Goal: Task Accomplishment & Management: Manage account settings

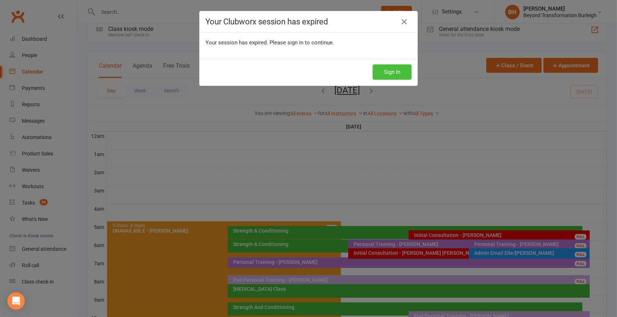
click at [396, 73] on button "Sign In" at bounding box center [392, 71] width 39 height 15
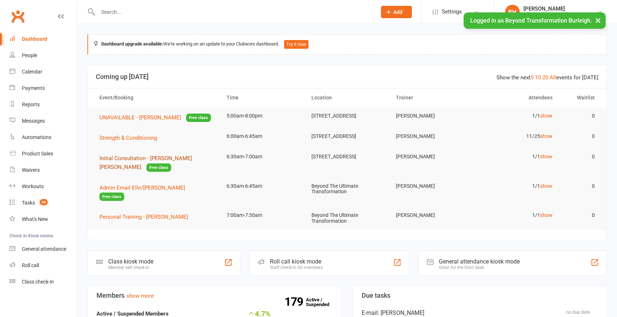
click at [156, 163] on span "Initial Consultation - [PERSON_NAME] [PERSON_NAME]" at bounding box center [145, 162] width 93 height 15
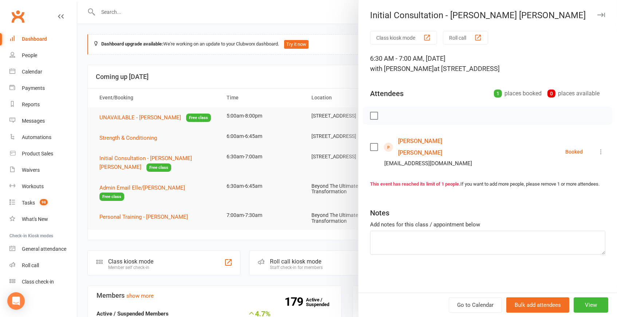
click at [423, 136] on link "[PERSON_NAME] [PERSON_NAME]" at bounding box center [440, 147] width 84 height 23
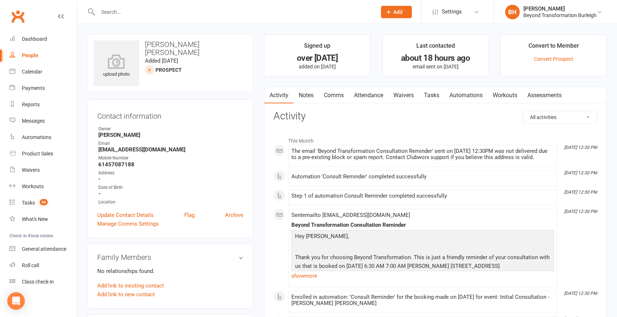
click at [305, 93] on link "Notes" at bounding box center [306, 95] width 25 height 17
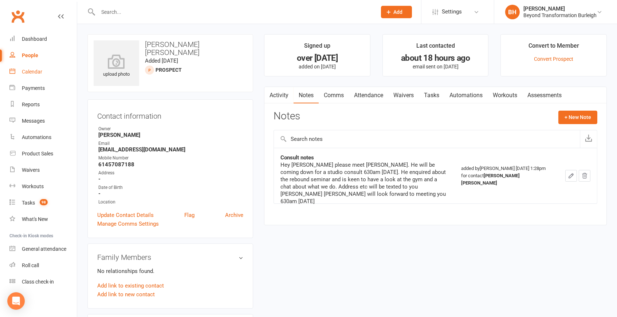
click at [35, 76] on link "Calendar" at bounding box center [42, 72] width 67 height 16
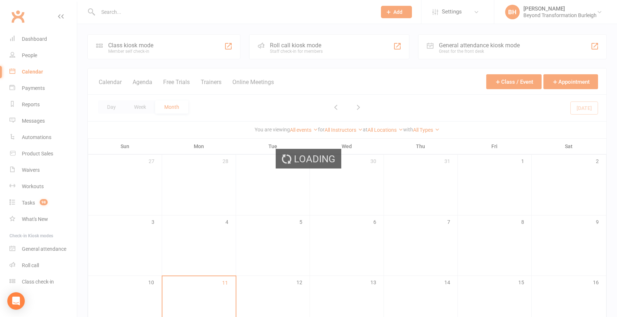
click at [111, 107] on div "Loading" at bounding box center [308, 158] width 617 height 317
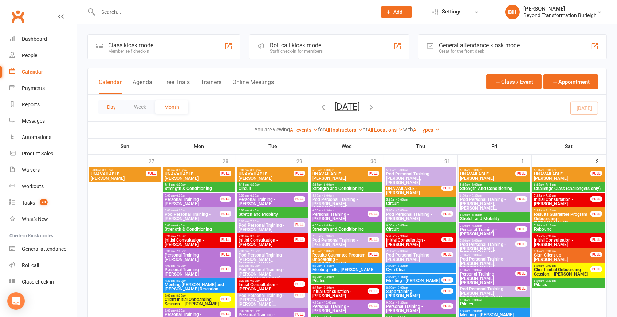
click at [105, 110] on button "Day" at bounding box center [111, 107] width 27 height 13
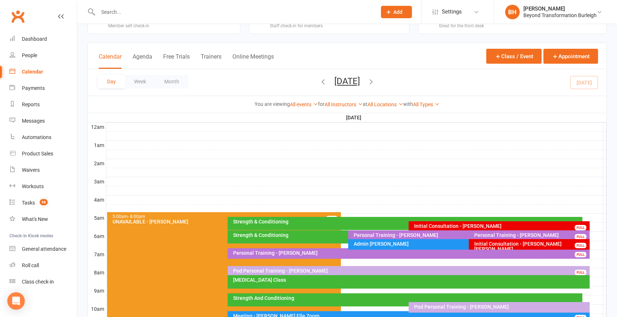
scroll to position [37, 0]
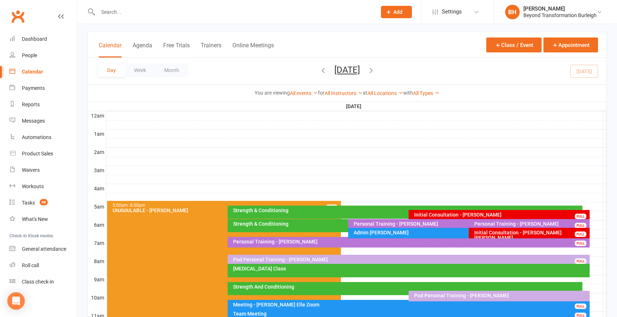
click at [511, 235] on div "Initial Consultation - [PERSON_NAME] [PERSON_NAME] FULL" at bounding box center [529, 233] width 121 height 11
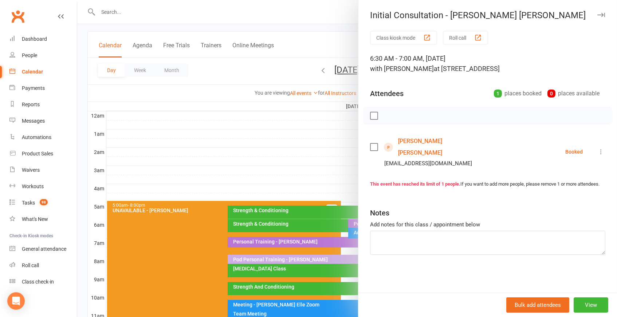
click at [599, 148] on icon at bounding box center [601, 151] width 7 height 7
click at [562, 188] on link "Check in" at bounding box center [569, 195] width 72 height 15
click at [286, 183] on div at bounding box center [347, 158] width 540 height 317
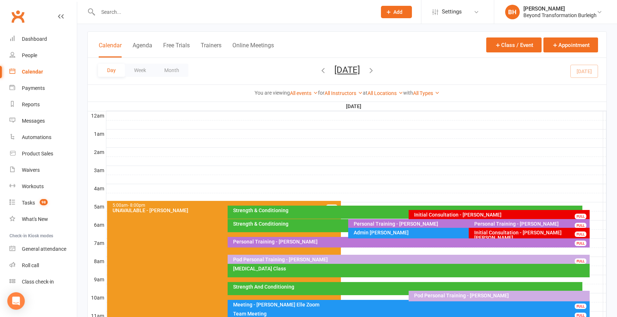
click at [561, 213] on div "Initial Consultation - [PERSON_NAME]" at bounding box center [501, 214] width 175 height 5
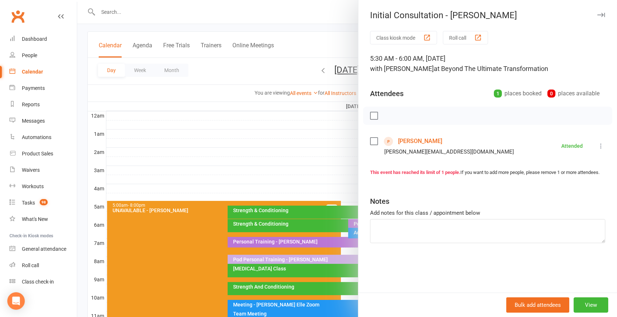
click at [419, 137] on link "[PERSON_NAME]" at bounding box center [420, 142] width 44 height 12
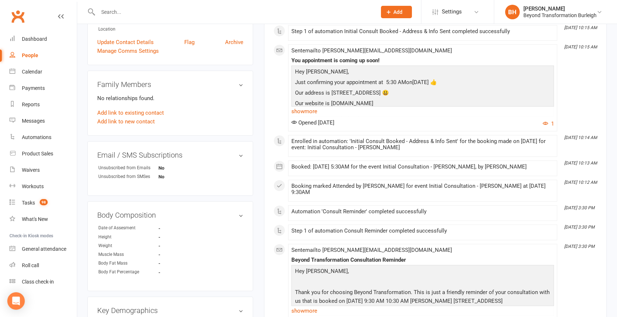
scroll to position [235, 0]
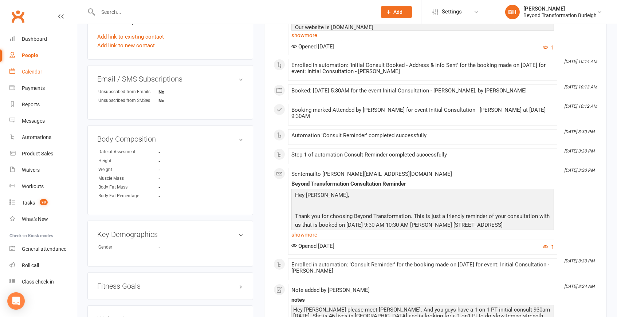
click at [35, 72] on div "Calendar" at bounding box center [32, 72] width 20 height 6
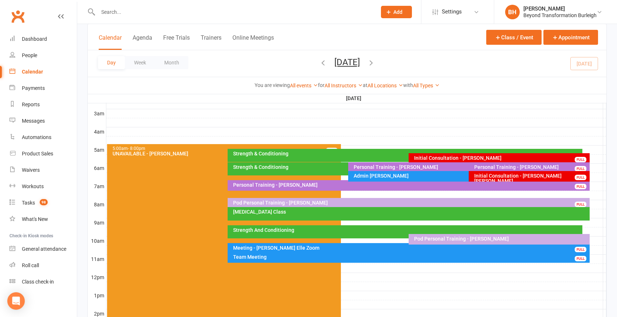
scroll to position [94, 0]
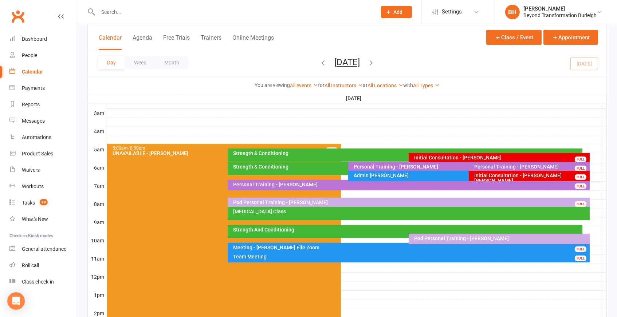
click at [484, 155] on div "Initial Consultation - [PERSON_NAME]" at bounding box center [501, 157] width 175 height 5
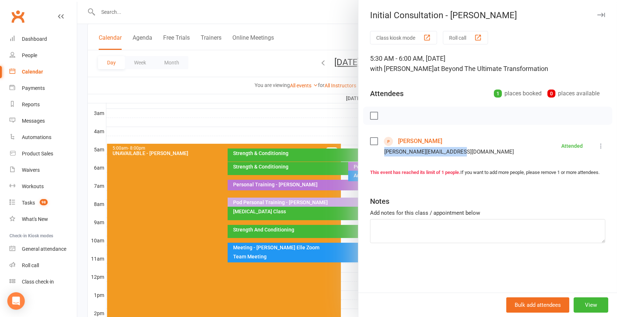
drag, startPoint x: 463, startPoint y: 149, endPoint x: 382, endPoint y: 151, distance: 80.9
click at [382, 151] on li "[PERSON_NAME] [PERSON_NAME][EMAIL_ADDRESS][DOMAIN_NAME] Attended More info Remo…" at bounding box center [487, 146] width 235 height 21
copy div "[PERSON_NAME][EMAIL_ADDRESS][DOMAIN_NAME]"
click at [314, 116] on div at bounding box center [347, 158] width 540 height 317
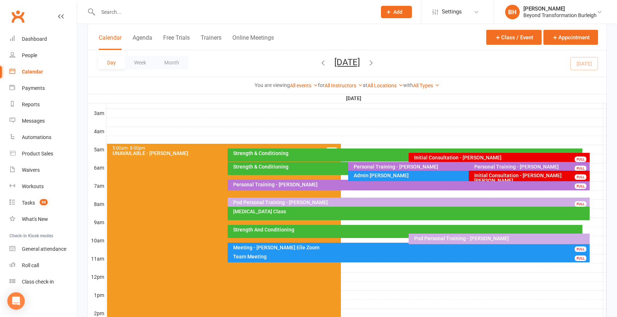
click at [345, 202] on div "Pod Personal Training - [PERSON_NAME]" at bounding box center [411, 202] width 356 height 5
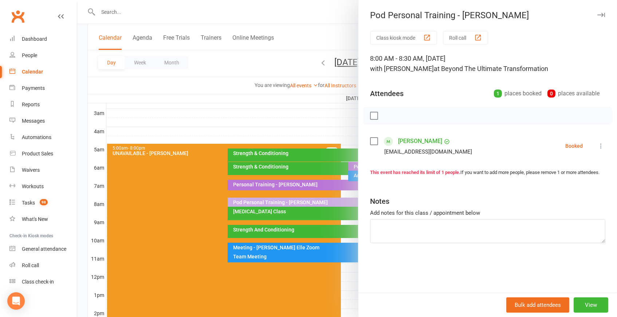
click at [313, 216] on div at bounding box center [347, 158] width 540 height 317
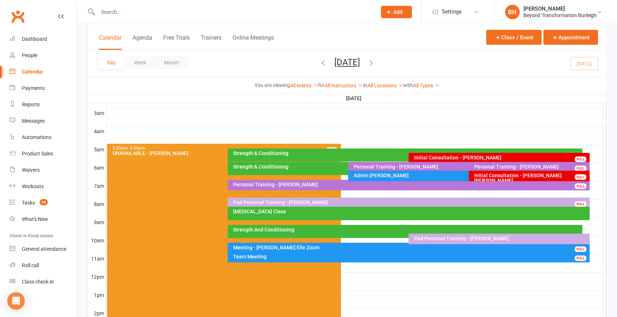
click at [348, 212] on div "[MEDICAL_DATA] Class" at bounding box center [411, 211] width 356 height 5
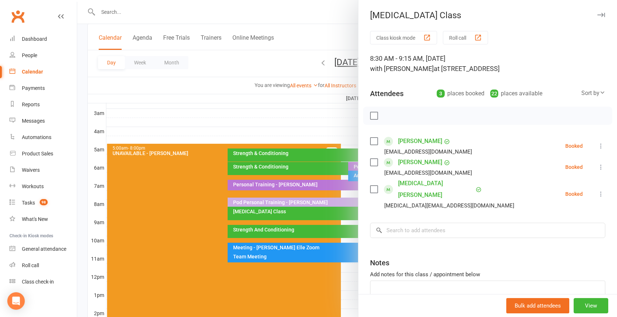
click at [288, 212] on div at bounding box center [347, 158] width 540 height 317
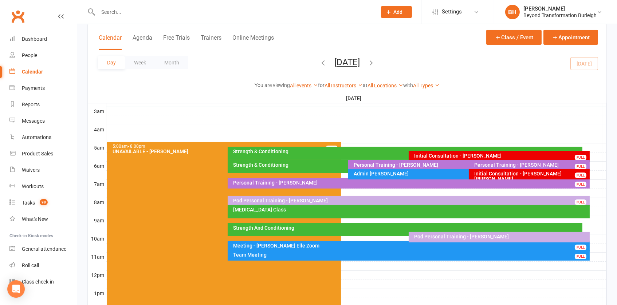
scroll to position [96, 0]
click at [412, 183] on div "Personal Training - [PERSON_NAME]" at bounding box center [411, 182] width 356 height 5
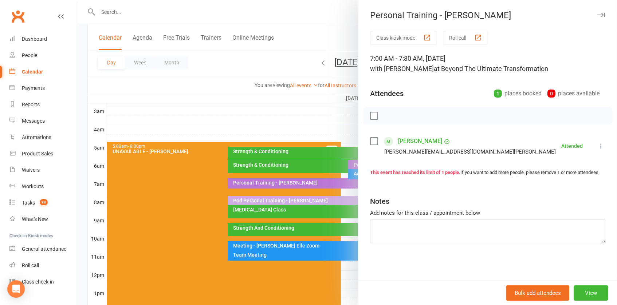
click at [296, 118] on div at bounding box center [347, 152] width 540 height 305
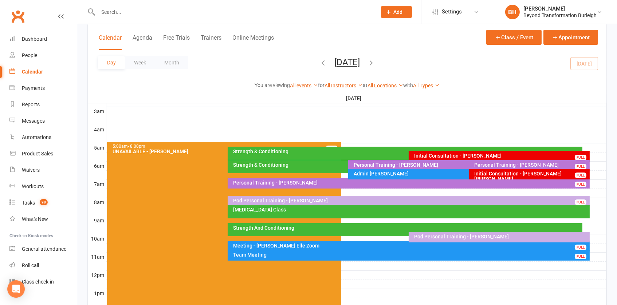
click at [358, 183] on div "Personal Training - [PERSON_NAME]" at bounding box center [411, 182] width 356 height 5
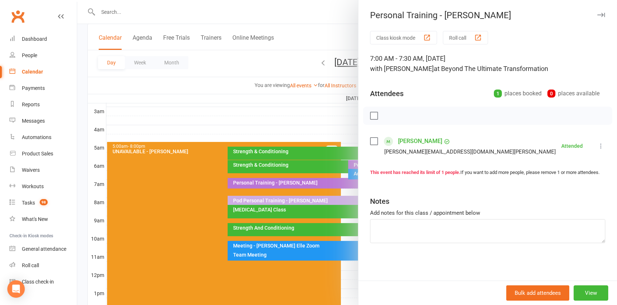
click at [297, 183] on div at bounding box center [347, 152] width 540 height 305
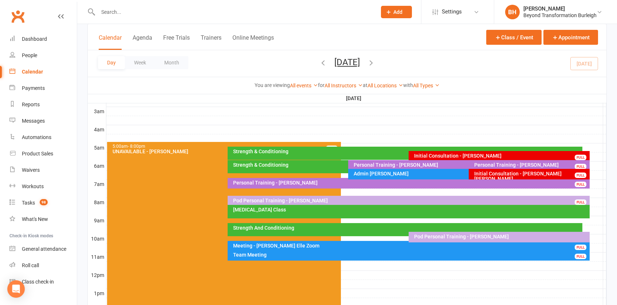
click at [337, 57] on button "[DATE]" at bounding box center [347, 62] width 26 height 10
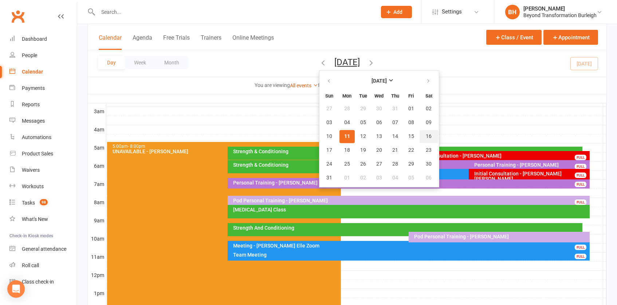
click at [420, 135] on button "16" at bounding box center [429, 136] width 19 height 13
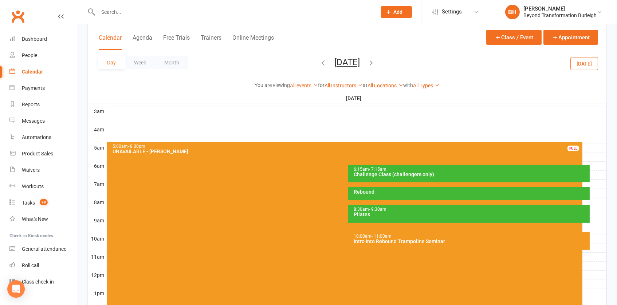
click at [414, 235] on div "10:00am - 11:00am" at bounding box center [470, 236] width 235 height 5
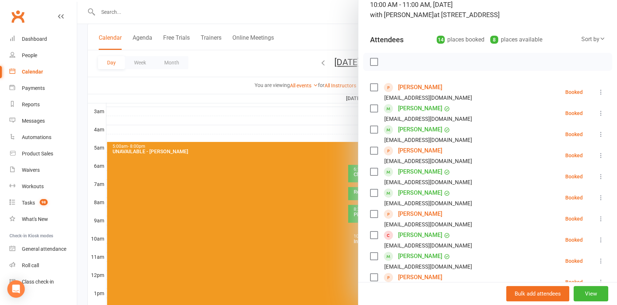
scroll to position [42, 0]
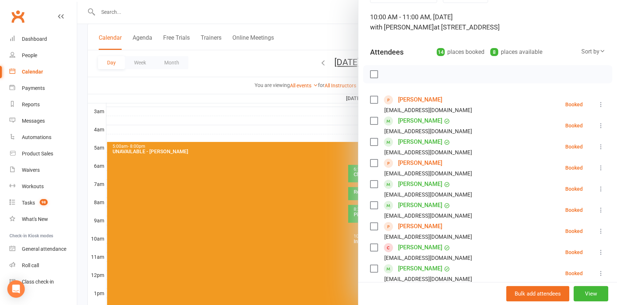
click at [420, 227] on link "[PERSON_NAME]" at bounding box center [420, 227] width 44 height 12
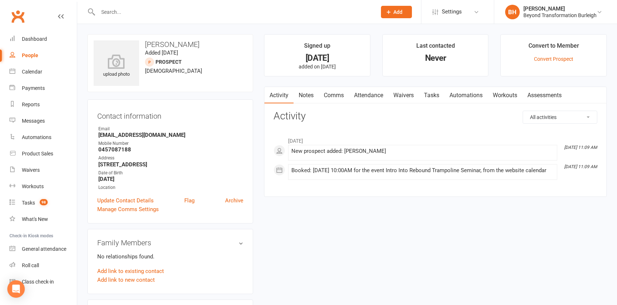
click at [310, 95] on link "Notes" at bounding box center [306, 95] width 25 height 17
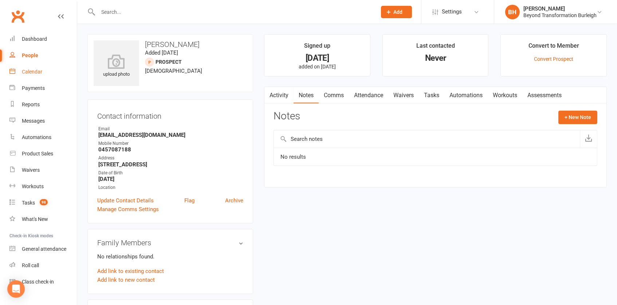
click at [37, 69] on div "Calendar" at bounding box center [32, 72] width 20 height 6
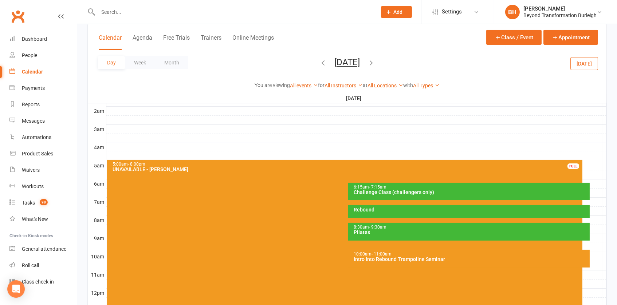
scroll to position [93, 0]
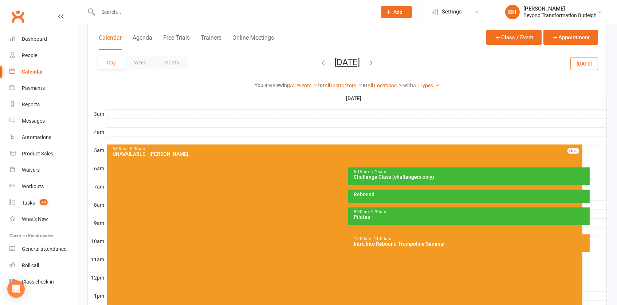
click at [342, 63] on button "[DATE]" at bounding box center [347, 62] width 26 height 10
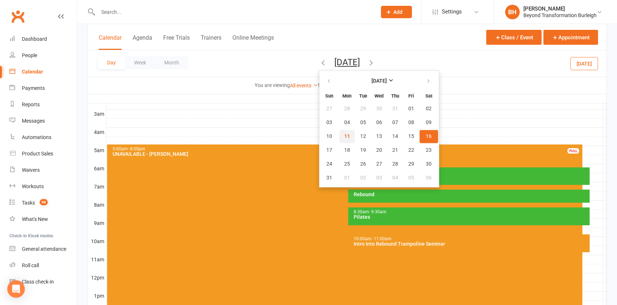
click at [344, 134] on span "11" at bounding box center [347, 137] width 6 height 6
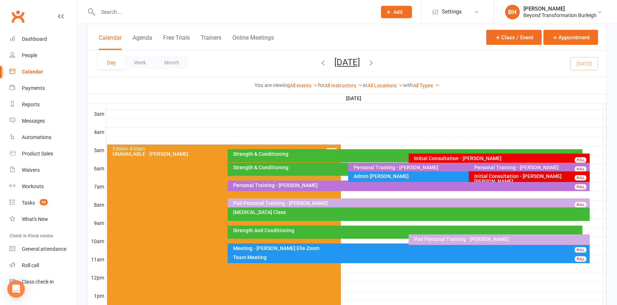
click at [529, 176] on div "Initial Consultation - [PERSON_NAME] [PERSON_NAME]" at bounding box center [531, 179] width 114 height 10
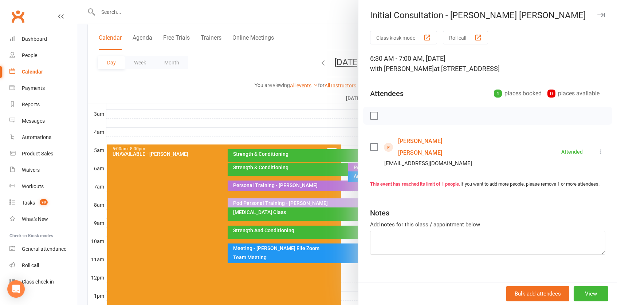
click at [408, 141] on link "[PERSON_NAME] [PERSON_NAME]" at bounding box center [440, 147] width 84 height 23
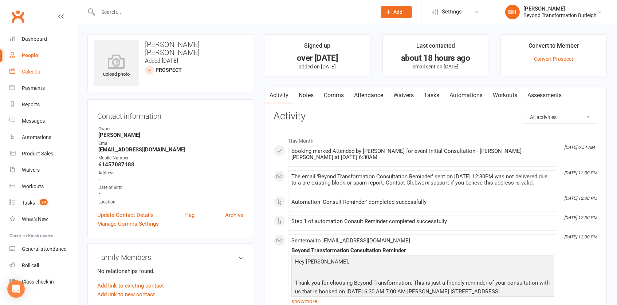
click at [35, 72] on div "Calendar" at bounding box center [32, 72] width 20 height 6
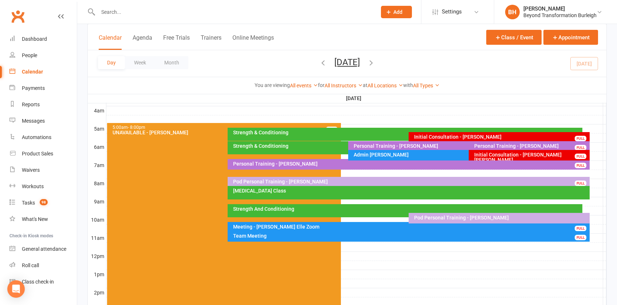
scroll to position [115, 0]
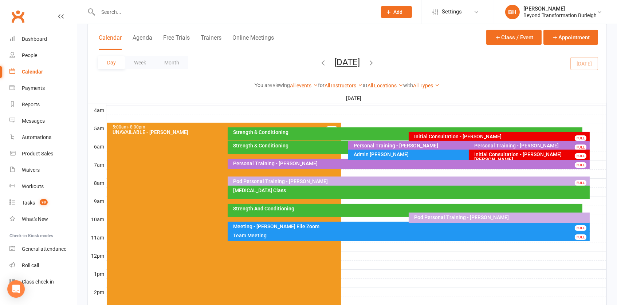
drag, startPoint x: 518, startPoint y: 13, endPoint x: 330, endPoint y: 44, distance: 190.2
click at [330, 44] on div "Calendar Agenda Free Trials Trainers Online Meetings Class / Event Appointment" at bounding box center [347, 37] width 519 height 26
click at [287, 13] on input "text" at bounding box center [234, 12] width 276 height 10
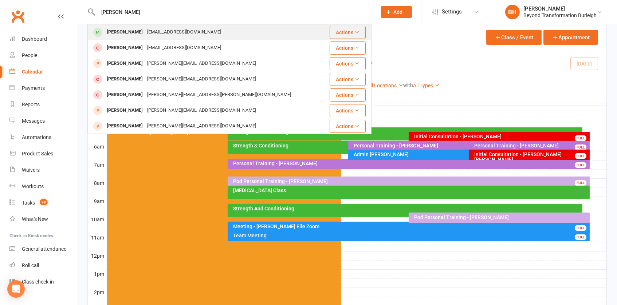
type input "[PERSON_NAME]"
click at [179, 28] on div "[EMAIL_ADDRESS][DOMAIN_NAME]" at bounding box center [184, 32] width 78 height 11
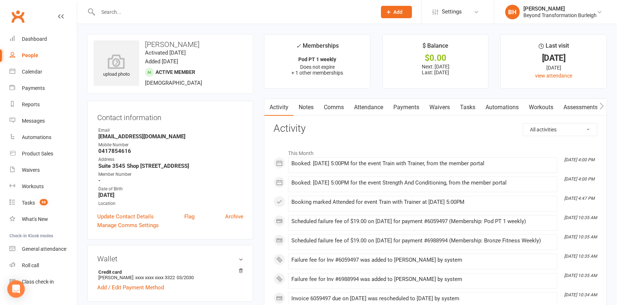
click at [405, 106] on link "Payments" at bounding box center [406, 107] width 36 height 17
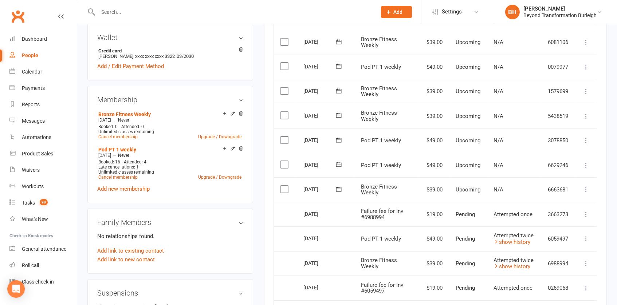
scroll to position [222, 0]
click at [234, 115] on icon at bounding box center [232, 112] width 5 height 5
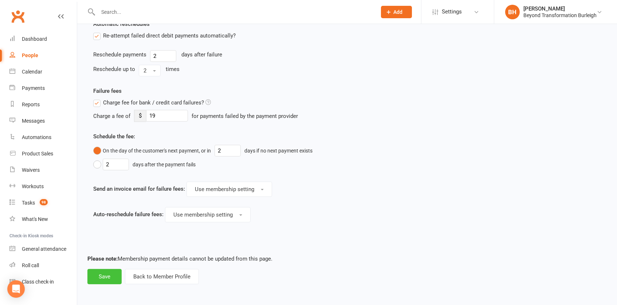
scroll to position [383, 0]
click at [106, 269] on button "Save" at bounding box center [104, 276] width 34 height 15
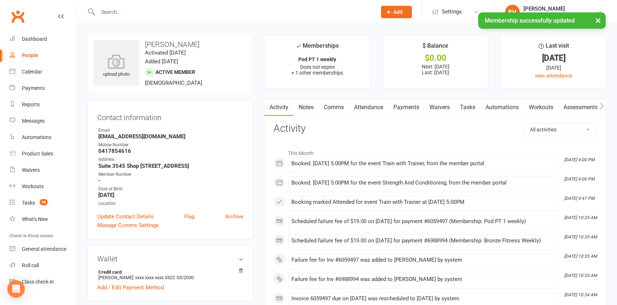
click at [416, 106] on link "Payments" at bounding box center [406, 107] width 36 height 17
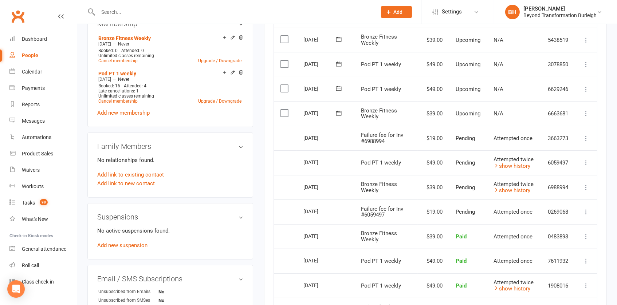
scroll to position [296, 0]
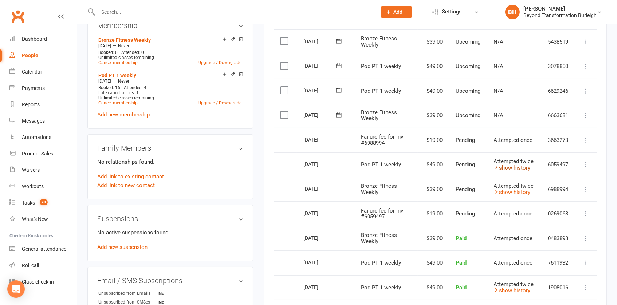
click at [512, 165] on link "show history" at bounding box center [512, 168] width 37 height 7
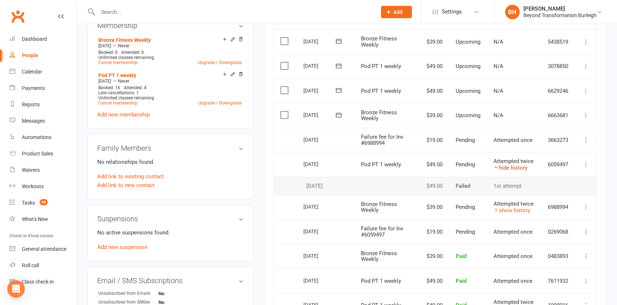
click at [510, 165] on link "hide history" at bounding box center [511, 168] width 34 height 7
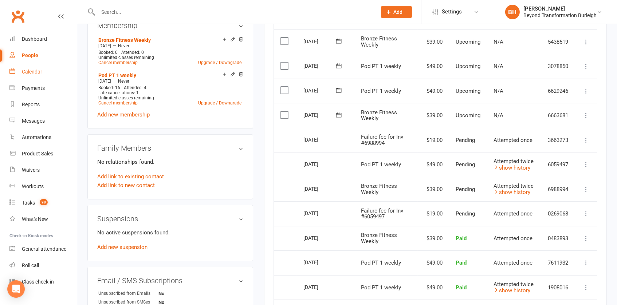
click at [59, 68] on link "Calendar" at bounding box center [42, 72] width 67 height 16
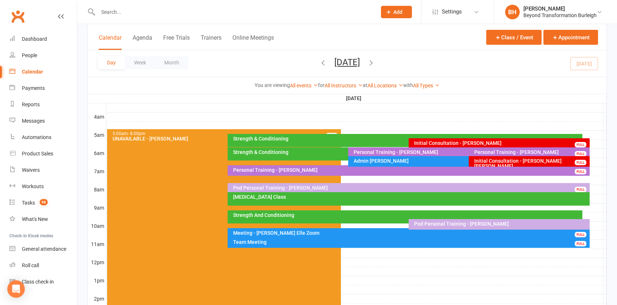
scroll to position [109, 0]
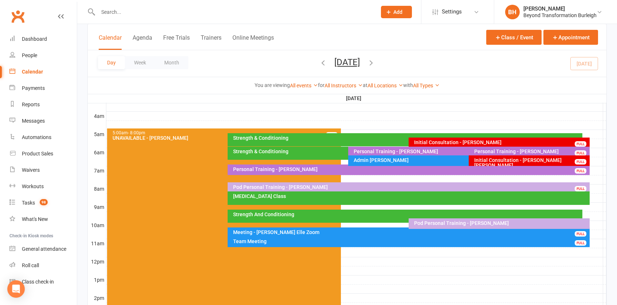
click at [345, 172] on div "Personal Training - [PERSON_NAME] FULL" at bounding box center [409, 170] width 362 height 11
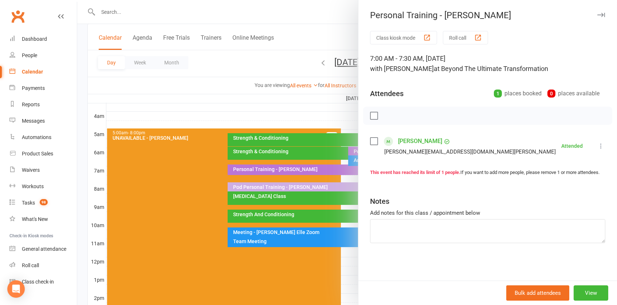
click at [293, 132] on div at bounding box center [347, 152] width 540 height 305
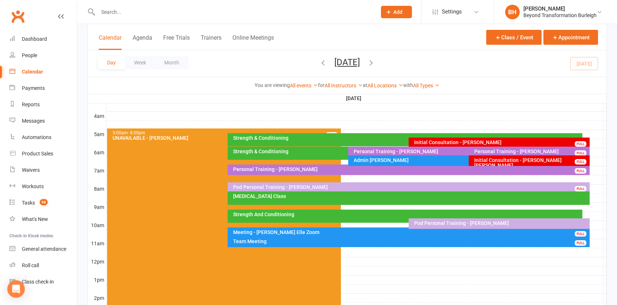
click at [482, 158] on div "Initial Consultation - [PERSON_NAME] [PERSON_NAME]" at bounding box center [531, 163] width 114 height 10
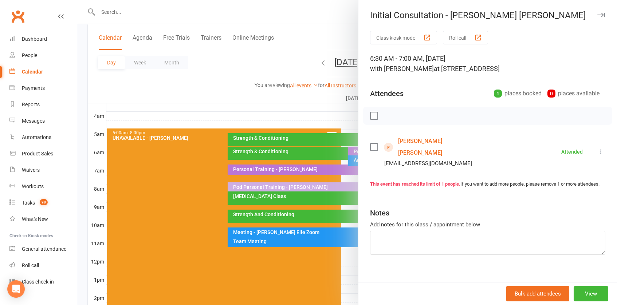
click at [324, 100] on div at bounding box center [347, 152] width 540 height 305
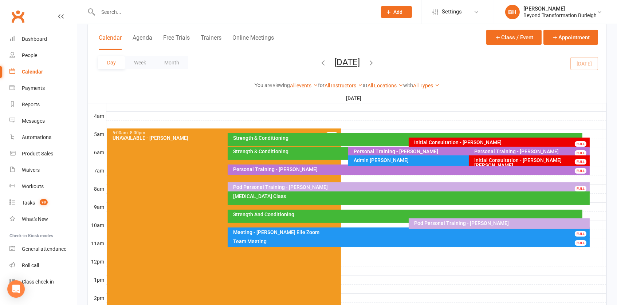
click at [290, 167] on div "Personal Training - [PERSON_NAME]" at bounding box center [411, 169] width 356 height 5
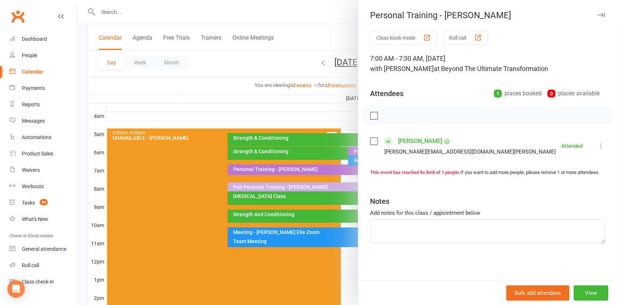
click at [290, 166] on div at bounding box center [347, 152] width 540 height 305
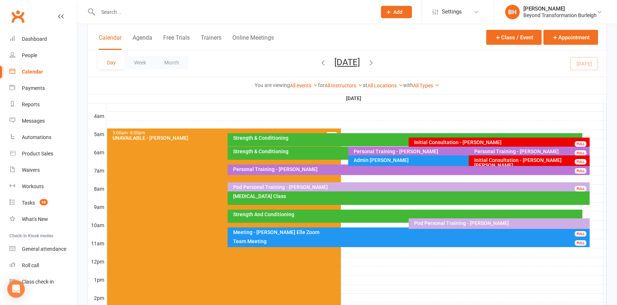
click at [483, 141] on div "Initial Consultation - [PERSON_NAME]" at bounding box center [501, 142] width 175 height 5
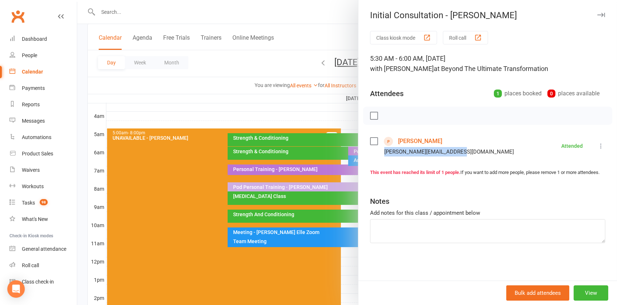
drag, startPoint x: 460, startPoint y: 148, endPoint x: 383, endPoint y: 152, distance: 76.6
click at [383, 152] on li "[PERSON_NAME] [PERSON_NAME][EMAIL_ADDRESS][DOMAIN_NAME] Attended More info Remo…" at bounding box center [487, 146] width 235 height 21
copy div "[PERSON_NAME][EMAIL_ADDRESS][DOMAIN_NAME]"
click at [42, 70] on div "Calendar" at bounding box center [32, 72] width 21 height 6
click at [340, 62] on div at bounding box center [347, 152] width 540 height 305
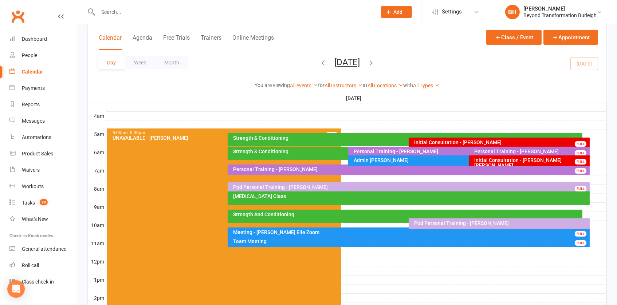
click at [358, 62] on button "[DATE]" at bounding box center [347, 62] width 26 height 10
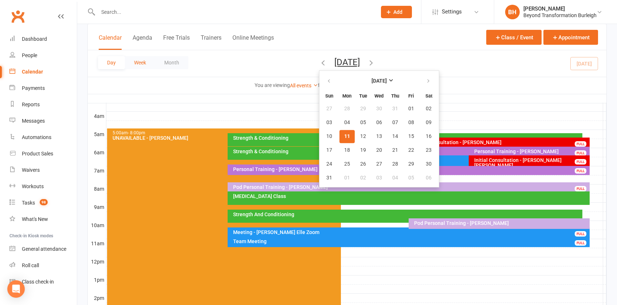
click at [147, 57] on button "Week" at bounding box center [140, 62] width 30 height 13
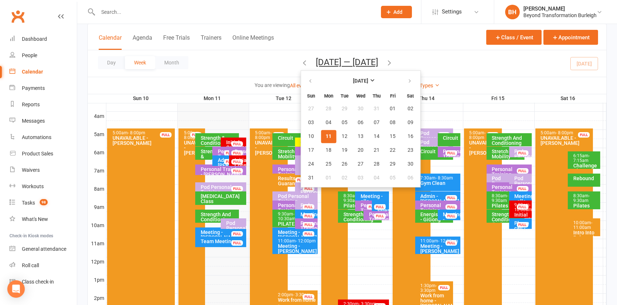
click at [371, 64] on button "[DATE] — [DATE]" at bounding box center [347, 62] width 62 height 10
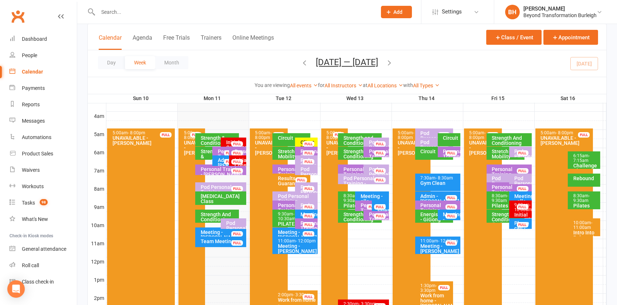
click at [306, 151] on div "FULL" at bounding box center [309, 152] width 12 height 5
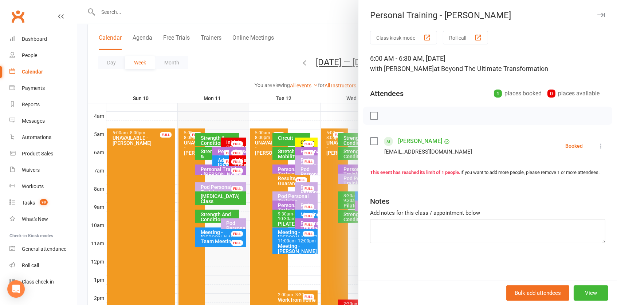
click at [294, 134] on div at bounding box center [347, 152] width 540 height 305
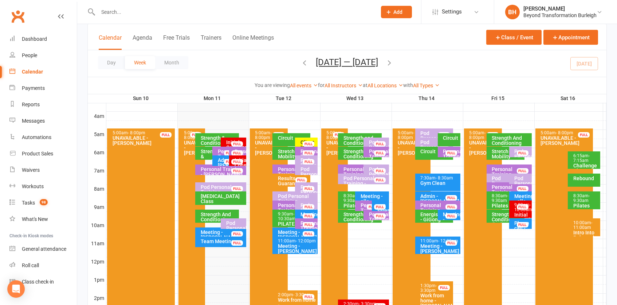
click at [309, 140] on div "Client Initial Onboarding Session. - [PERSON_NAME]..." at bounding box center [308, 155] width 16 height 31
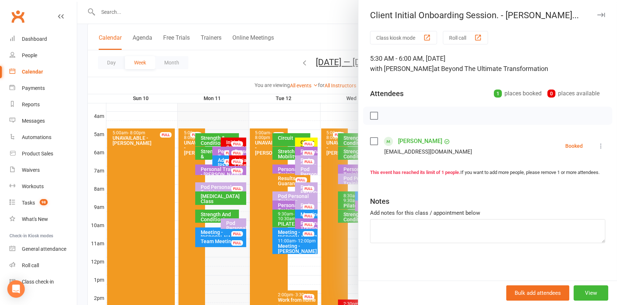
click at [307, 139] on div at bounding box center [347, 152] width 540 height 305
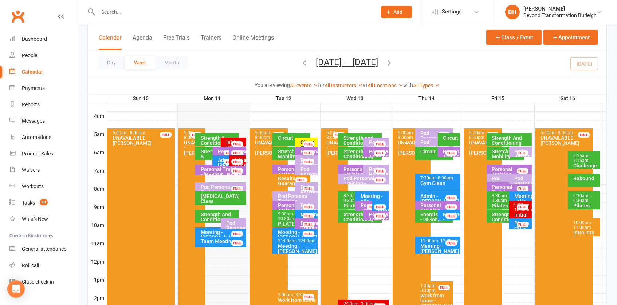
click at [377, 143] on div "FULL" at bounding box center [380, 143] width 12 height 5
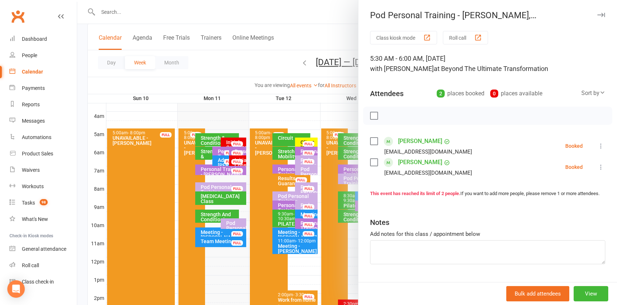
click at [348, 148] on div at bounding box center [347, 152] width 540 height 305
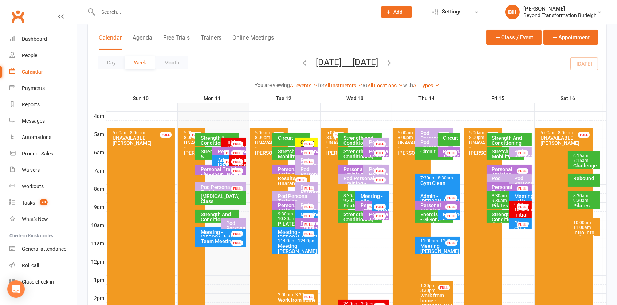
click at [382, 151] on div "FULL" at bounding box center [380, 152] width 12 height 5
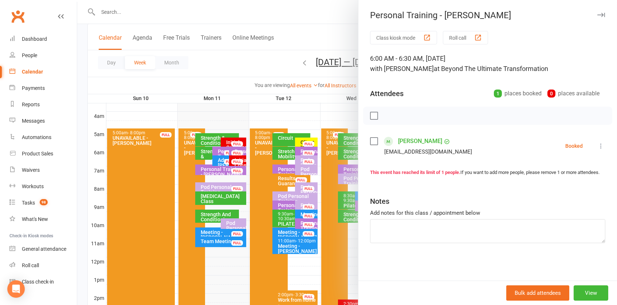
click at [300, 126] on div at bounding box center [347, 152] width 540 height 305
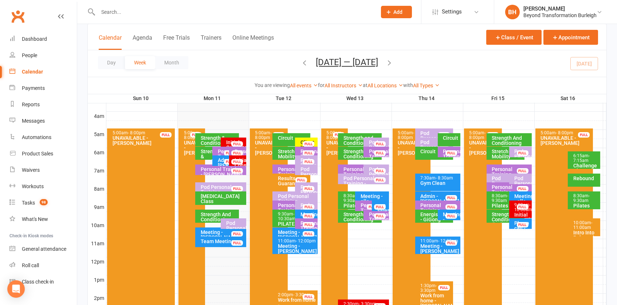
click at [423, 140] on div "Pod Personal Training - [PERSON_NAME]" at bounding box center [435, 150] width 31 height 20
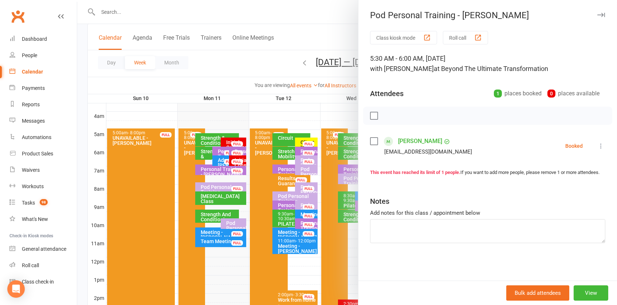
click at [324, 113] on div at bounding box center [347, 152] width 540 height 305
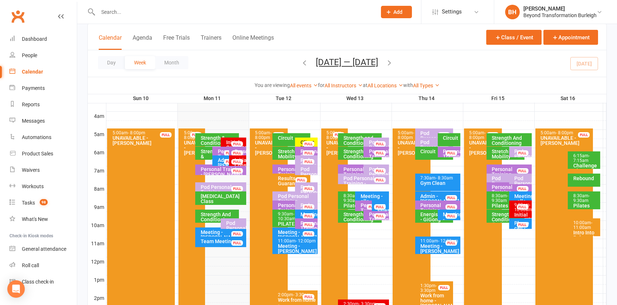
click at [422, 132] on div "Pod Personal Training - [PERSON_NAME], [PERSON_NAME]" at bounding box center [435, 144] width 31 height 26
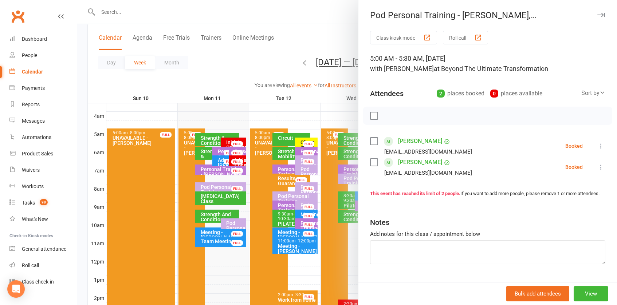
click at [349, 118] on div at bounding box center [347, 152] width 540 height 305
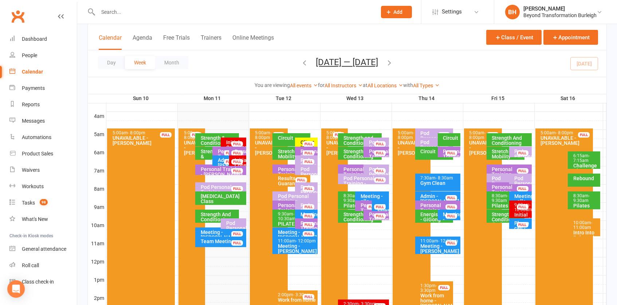
click at [518, 140] on div "Strength And Conditioning" at bounding box center [511, 141] width 39 height 10
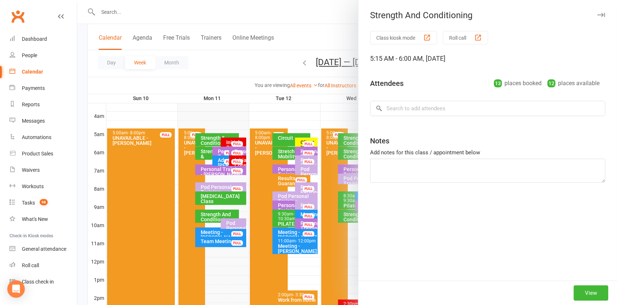
click at [266, 93] on div at bounding box center [347, 152] width 540 height 305
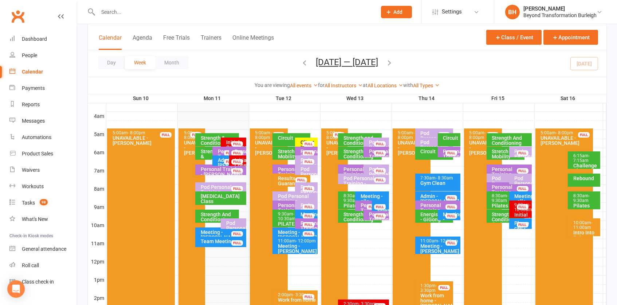
click at [337, 64] on button "[DATE] — [DATE]" at bounding box center [347, 62] width 62 height 10
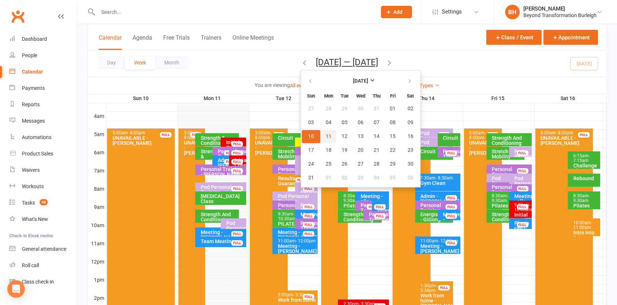
click at [326, 136] on span "11" at bounding box center [329, 137] width 6 height 6
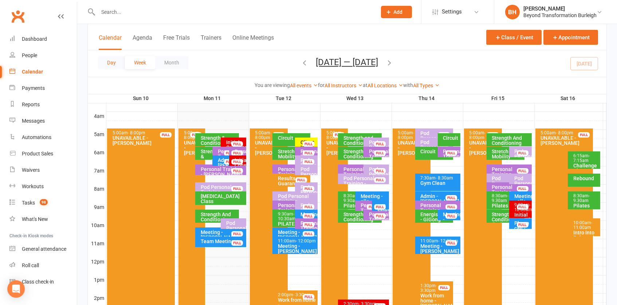
click at [117, 59] on button "Day" at bounding box center [111, 62] width 27 height 13
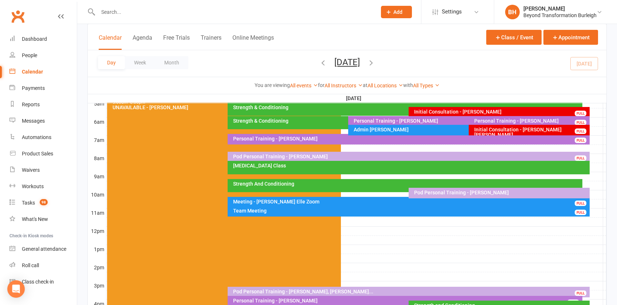
scroll to position [140, 0]
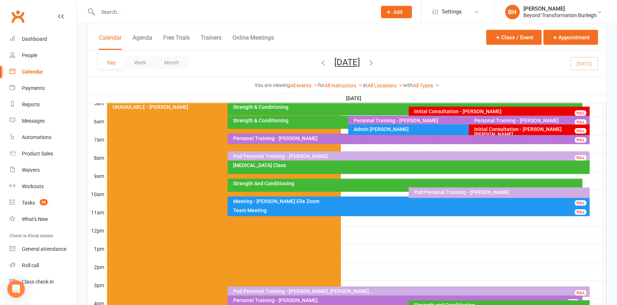
click at [375, 61] on icon "button" at bounding box center [371, 63] width 8 height 8
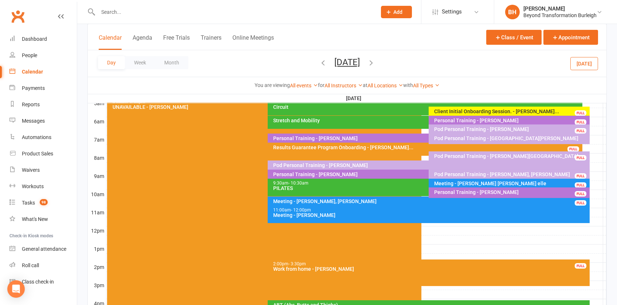
click at [375, 61] on icon "button" at bounding box center [371, 63] width 8 height 8
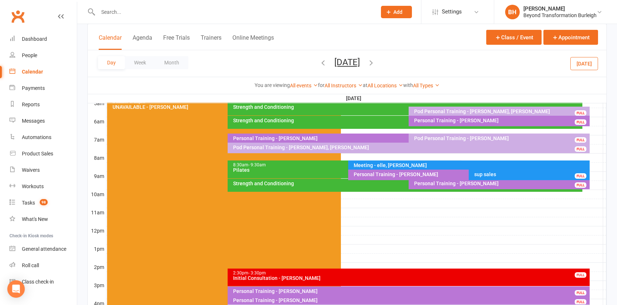
click at [319, 63] on icon "button" at bounding box center [323, 63] width 8 height 8
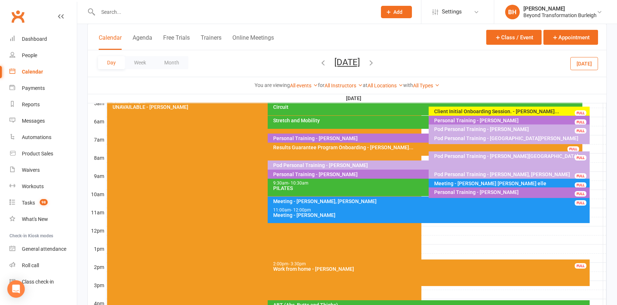
click at [319, 61] on icon "button" at bounding box center [323, 63] width 8 height 8
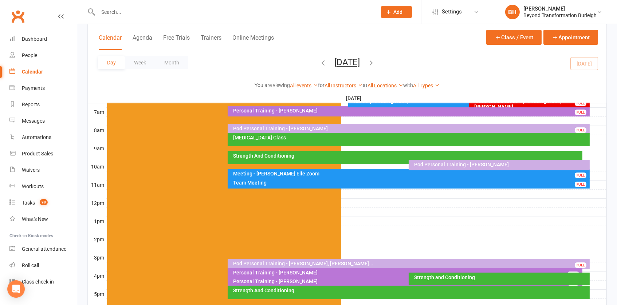
scroll to position [166, 0]
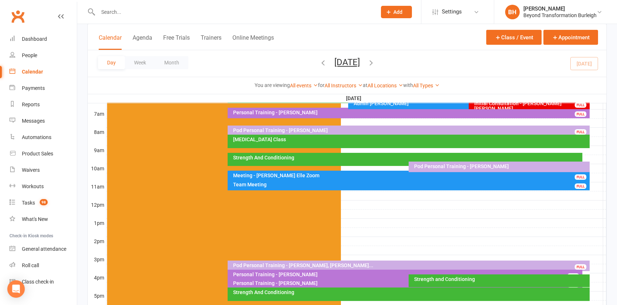
click at [324, 140] on div "[MEDICAL_DATA] Class" at bounding box center [411, 139] width 356 height 5
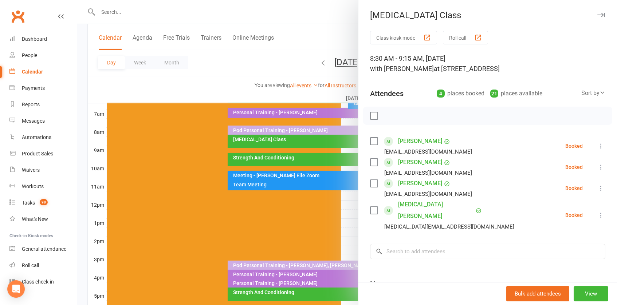
click at [322, 139] on div at bounding box center [347, 152] width 540 height 305
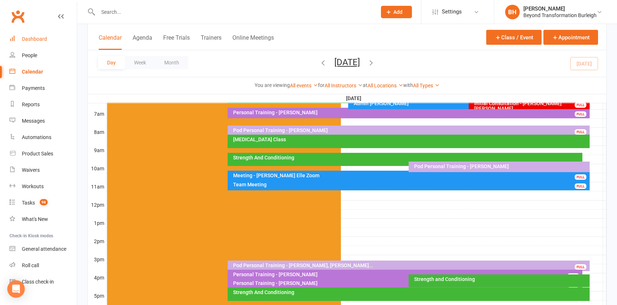
click at [48, 40] on link "Dashboard" at bounding box center [42, 39] width 67 height 16
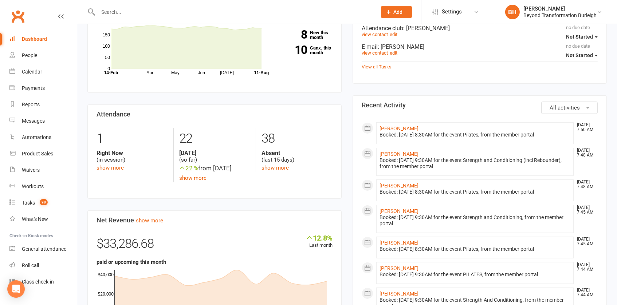
scroll to position [287, 0]
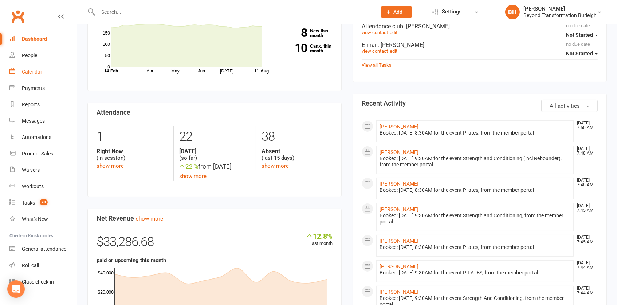
click at [35, 68] on link "Calendar" at bounding box center [42, 72] width 67 height 16
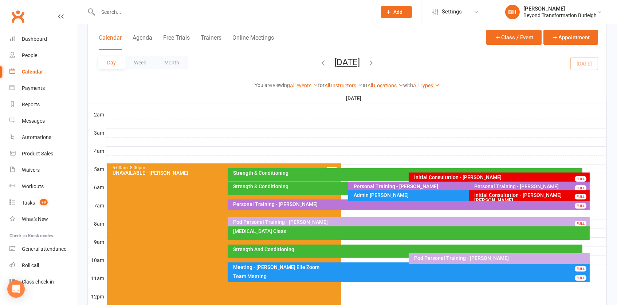
scroll to position [75, 0]
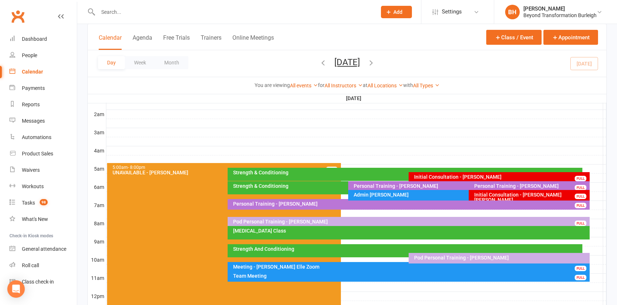
click at [316, 228] on div "[MEDICAL_DATA] Class" at bounding box center [411, 230] width 356 height 5
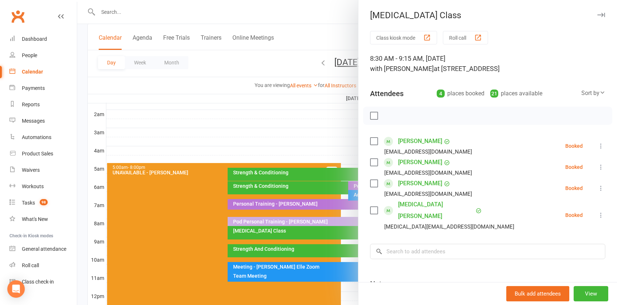
click at [246, 103] on div at bounding box center [347, 152] width 540 height 305
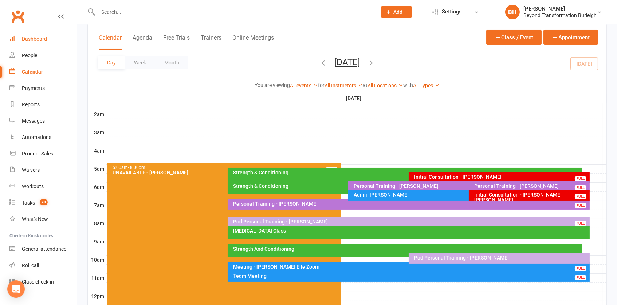
click at [42, 42] on div "Dashboard" at bounding box center [34, 39] width 25 height 6
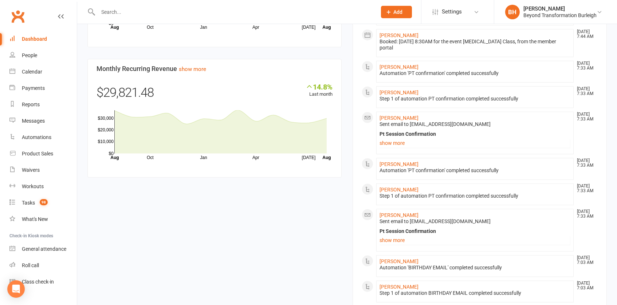
scroll to position [573, 0]
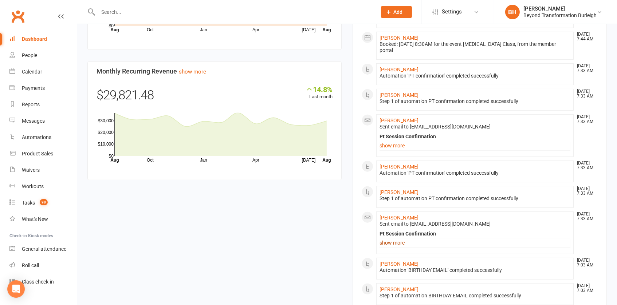
click at [395, 246] on link "show more" at bounding box center [475, 243] width 191 height 10
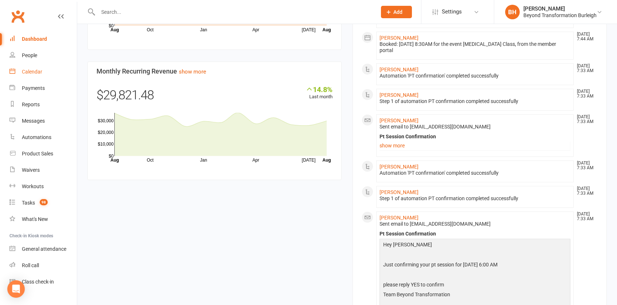
click at [38, 75] on link "Calendar" at bounding box center [42, 72] width 67 height 16
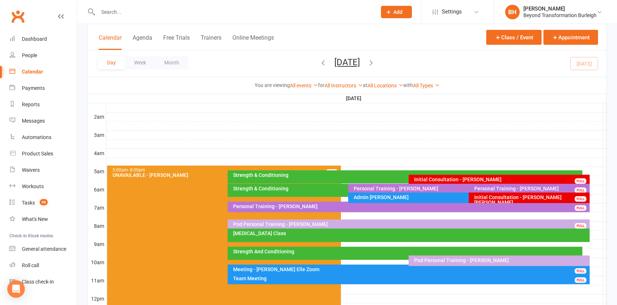
scroll to position [73, 0]
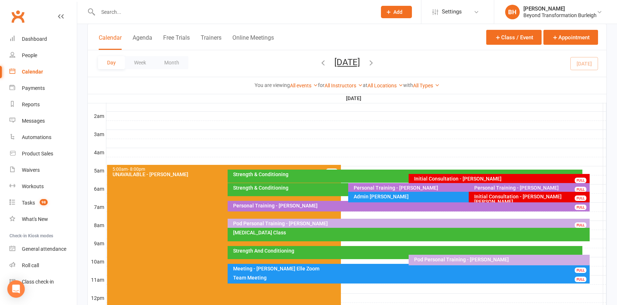
click at [298, 255] on div "Strength And Conditioning" at bounding box center [405, 252] width 355 height 13
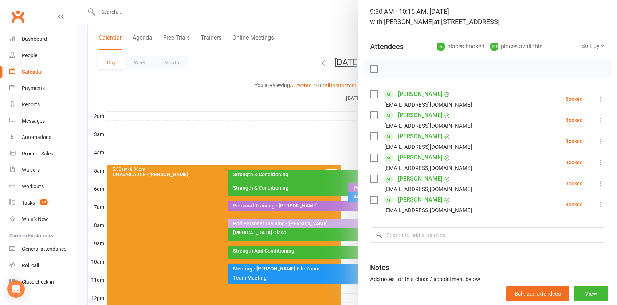
scroll to position [58, 0]
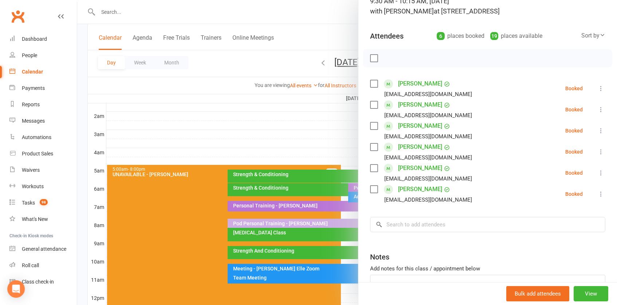
click at [264, 175] on div at bounding box center [347, 152] width 540 height 305
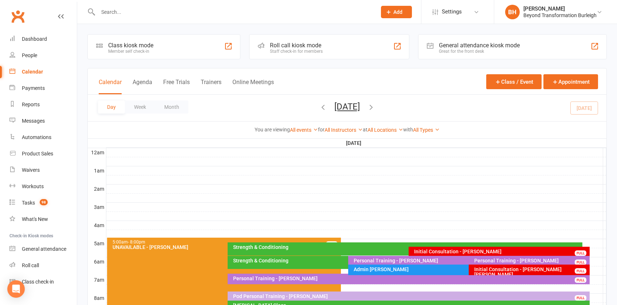
scroll to position [0, 0]
click at [38, 71] on div "Calendar" at bounding box center [32, 72] width 21 height 6
click at [334, 105] on button "[DATE]" at bounding box center [347, 107] width 26 height 10
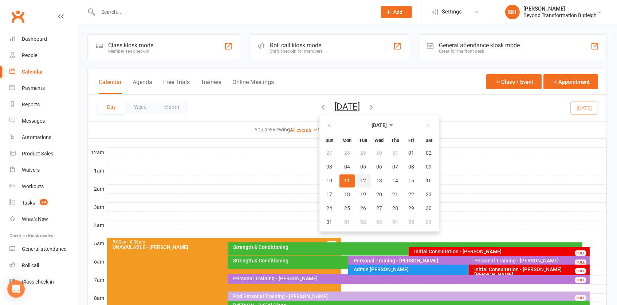
click at [360, 180] on span "12" at bounding box center [363, 181] width 6 height 6
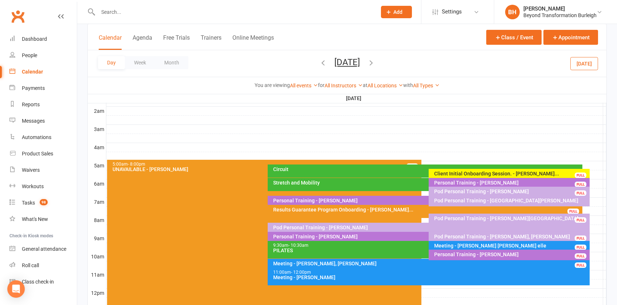
scroll to position [79, 0]
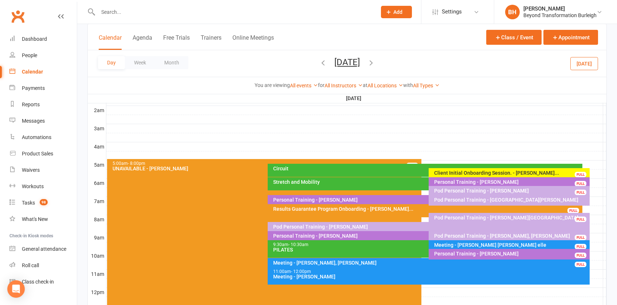
click at [356, 60] on button "[DATE]" at bounding box center [347, 62] width 26 height 10
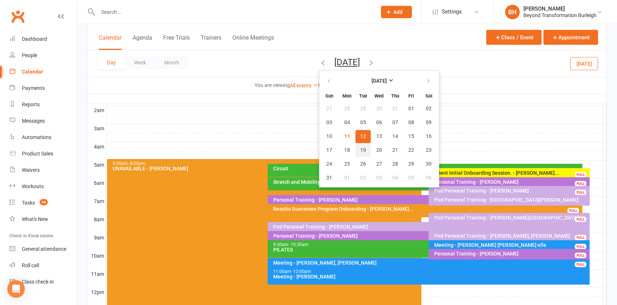
click at [360, 149] on span "19" at bounding box center [363, 151] width 6 height 6
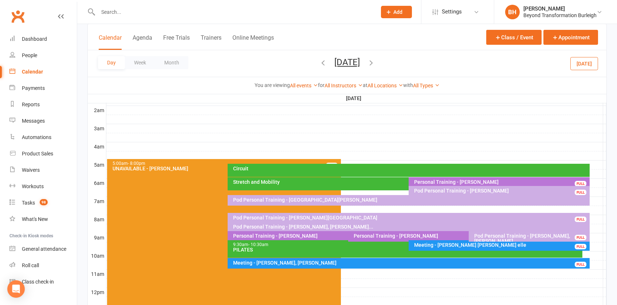
click at [341, 59] on button "[DATE]" at bounding box center [347, 62] width 26 height 10
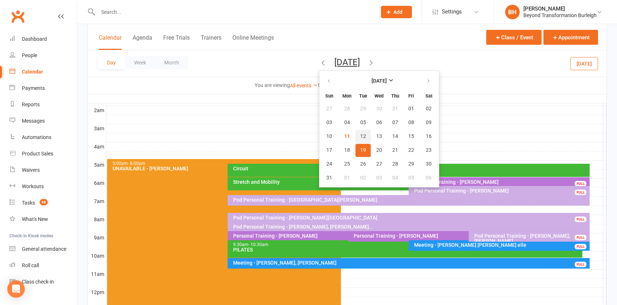
click at [360, 137] on span "12" at bounding box center [363, 137] width 6 height 6
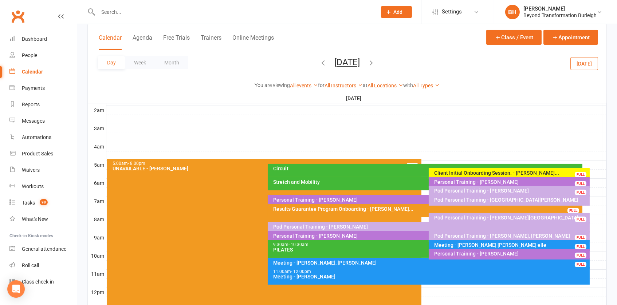
click at [491, 198] on div "Pod Personal Training - [GEOGRAPHIC_DATA][PERSON_NAME]" at bounding box center [511, 199] width 154 height 5
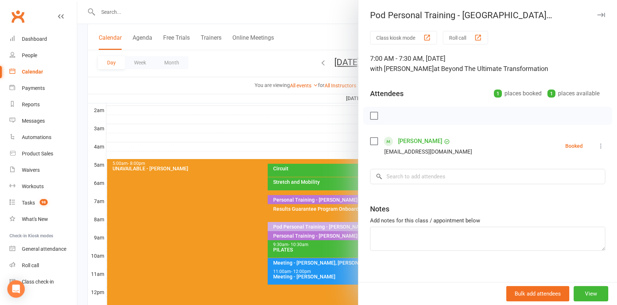
click at [403, 258] on div "Class kiosk mode Roll call 7:00 AM - 7:30 AM, [DATE] with [PERSON_NAME] at Beyo…" at bounding box center [488, 159] width 259 height 256
click at [297, 195] on div at bounding box center [347, 152] width 540 height 305
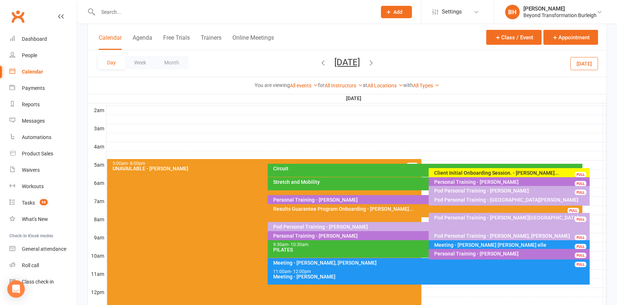
click at [349, 62] on button "[DATE]" at bounding box center [347, 62] width 26 height 10
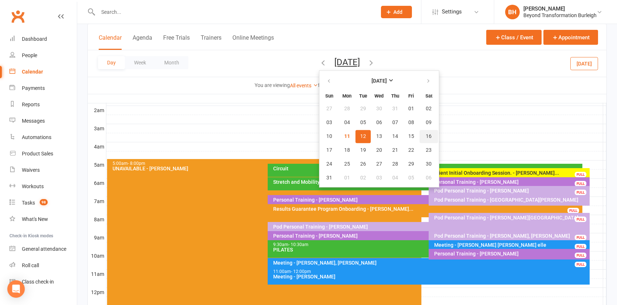
click at [426, 134] on span "16" at bounding box center [429, 137] width 6 height 6
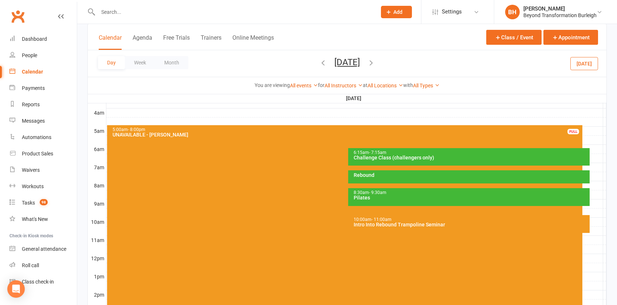
scroll to position [120, 0]
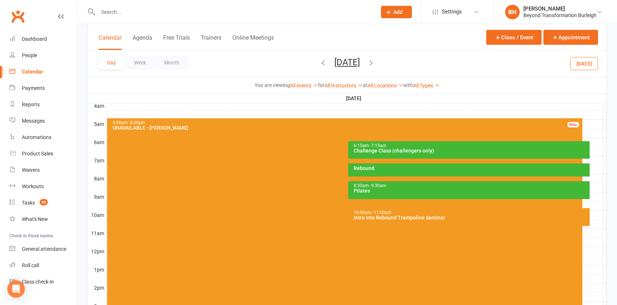
click at [379, 218] on div "Intro Into Rebound Trampoline Seminar" at bounding box center [470, 217] width 235 height 5
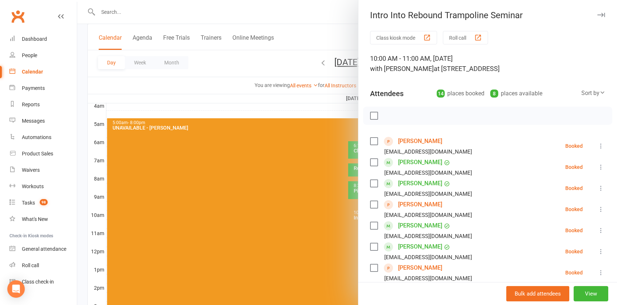
click at [428, 266] on link "[PERSON_NAME]" at bounding box center [420, 268] width 44 height 12
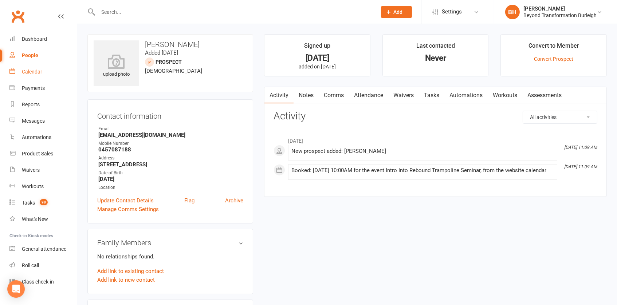
click at [39, 69] on div "Calendar" at bounding box center [32, 72] width 20 height 6
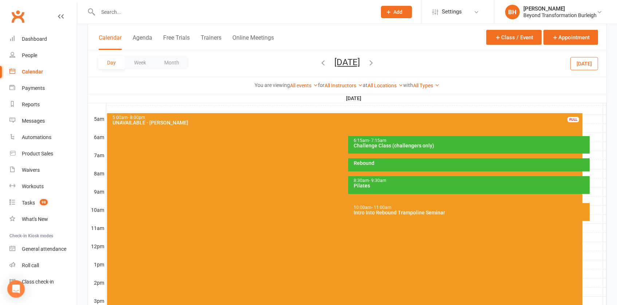
scroll to position [125, 0]
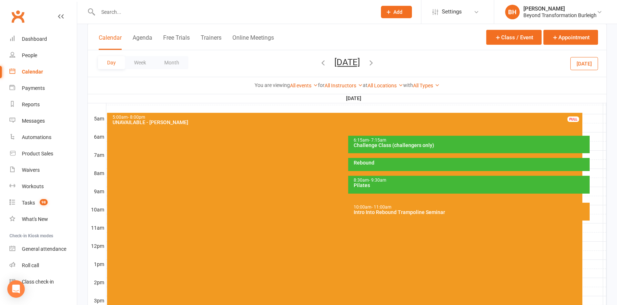
click at [395, 216] on div "10:00am - 11:00am Intro Into Rebound Trampoline Seminar" at bounding box center [469, 212] width 242 height 18
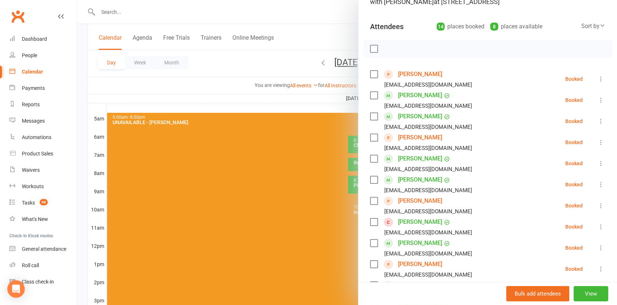
scroll to position [67, 0]
click at [430, 200] on link "[PERSON_NAME]" at bounding box center [420, 202] width 44 height 12
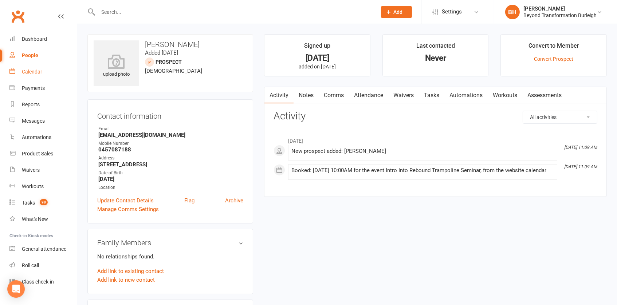
click at [43, 71] on link "Calendar" at bounding box center [42, 72] width 67 height 16
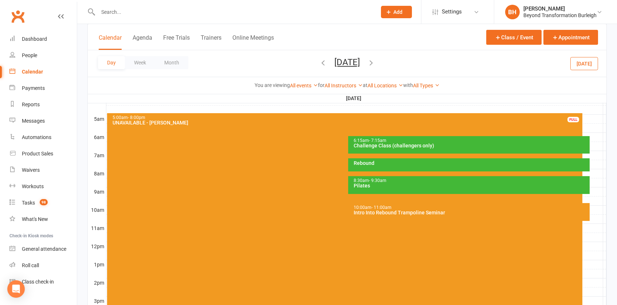
scroll to position [128, 0]
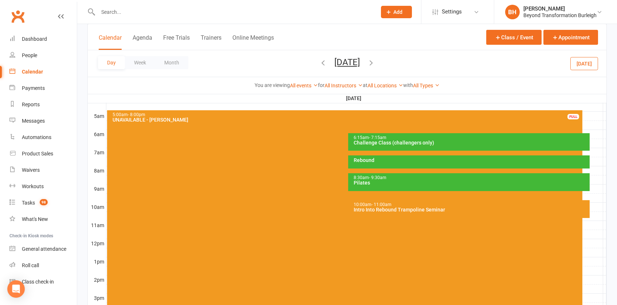
click at [377, 208] on div "Intro Into Rebound Trampoline Seminar" at bounding box center [470, 209] width 235 height 5
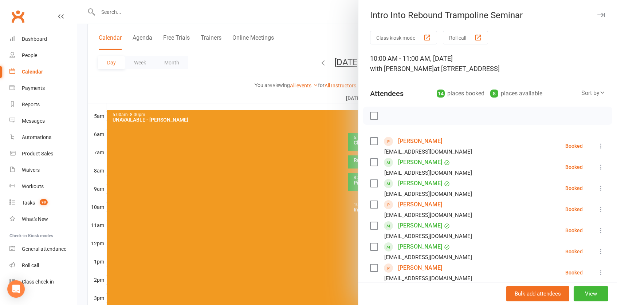
click at [281, 118] on div at bounding box center [347, 152] width 540 height 305
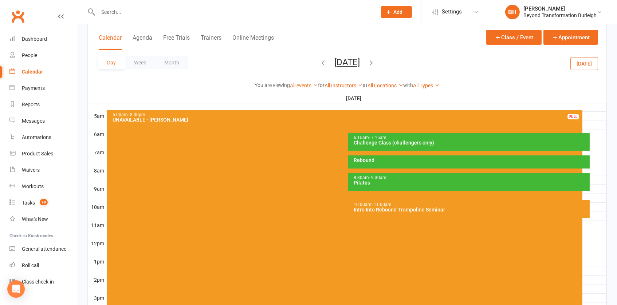
click at [389, 207] on div "Intro Into Rebound Trampoline Seminar" at bounding box center [470, 209] width 235 height 5
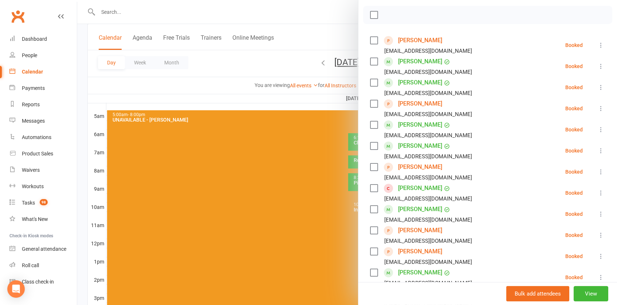
scroll to position [123, 0]
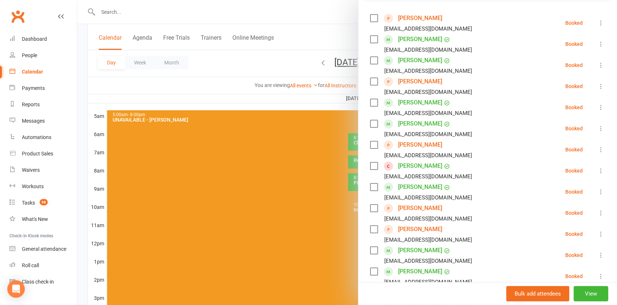
click at [295, 112] on div at bounding box center [347, 152] width 540 height 305
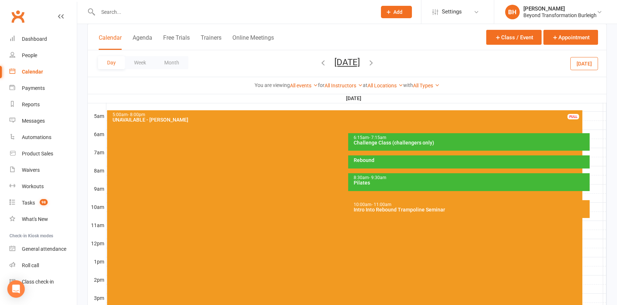
click at [373, 209] on div "Intro Into Rebound Trampoline Seminar" at bounding box center [470, 209] width 235 height 5
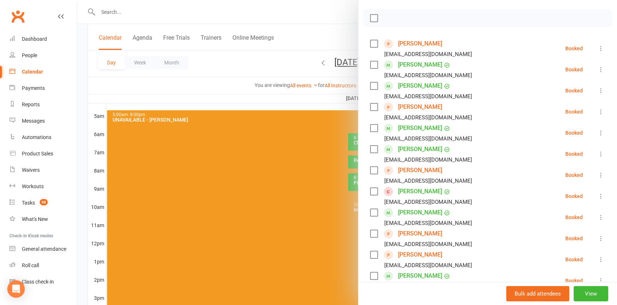
scroll to position [97, 0]
click at [430, 230] on link "[PERSON_NAME]" at bounding box center [420, 234] width 44 height 12
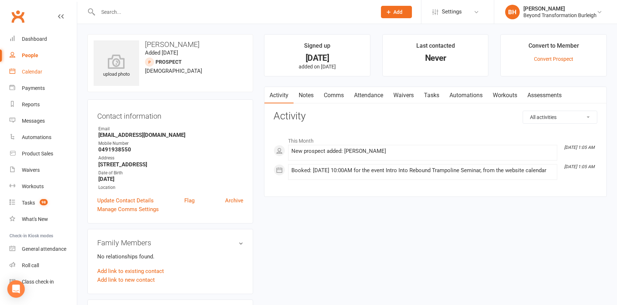
click at [31, 70] on div "Calendar" at bounding box center [32, 72] width 20 height 6
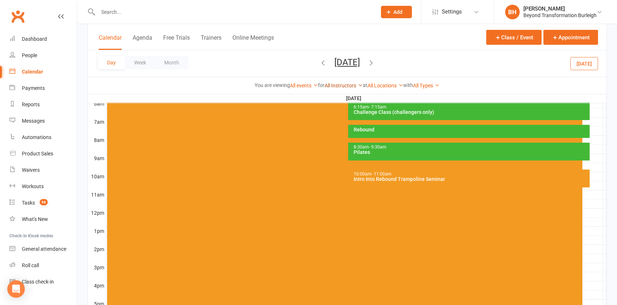
scroll to position [157, 0]
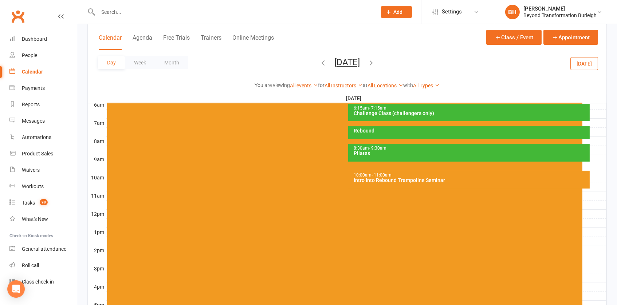
click at [397, 176] on div "10:00am - 11:00am" at bounding box center [470, 175] width 235 height 5
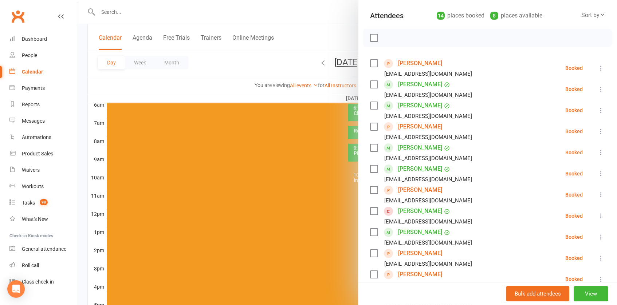
scroll to position [83, 0]
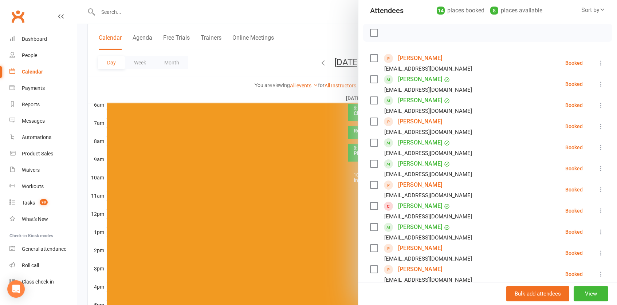
click at [278, 146] on div at bounding box center [347, 152] width 540 height 305
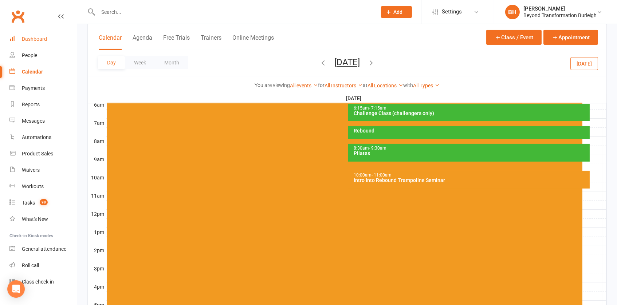
click at [34, 41] on div "Dashboard" at bounding box center [34, 39] width 25 height 6
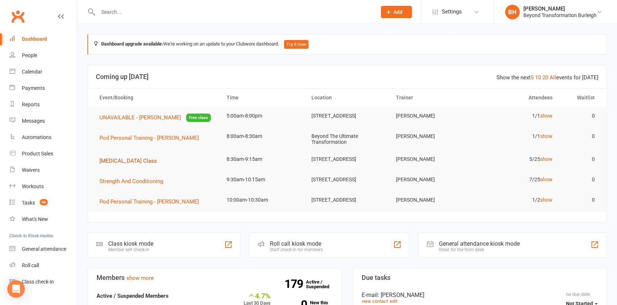
click at [139, 162] on span "[MEDICAL_DATA] Class" at bounding box center [128, 161] width 58 height 7
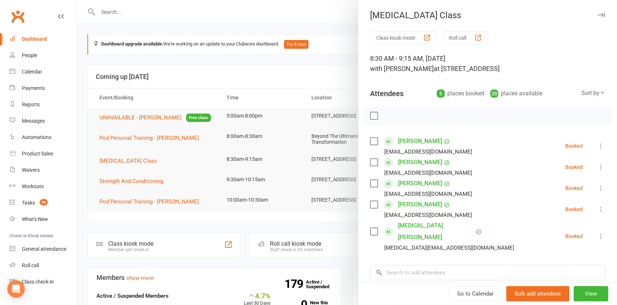
click at [218, 65] on div at bounding box center [347, 152] width 540 height 305
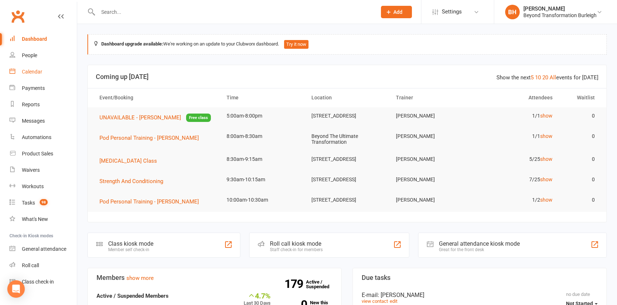
click at [37, 74] on div "Calendar" at bounding box center [32, 72] width 20 height 6
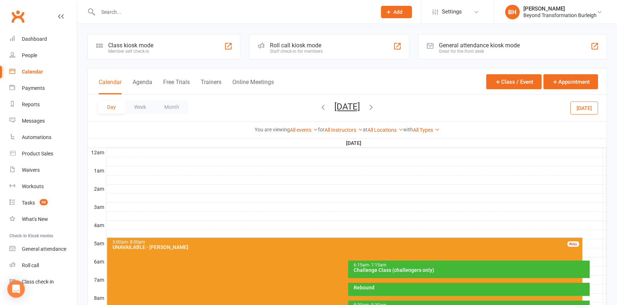
click at [348, 107] on button "[DATE]" at bounding box center [347, 107] width 26 height 10
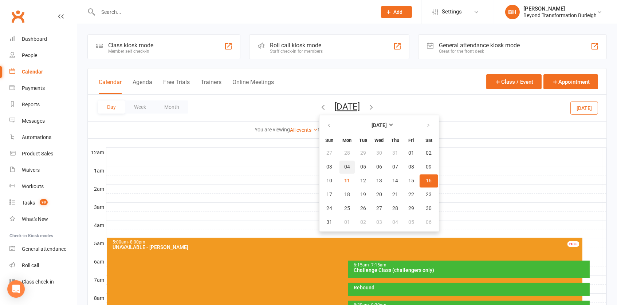
click at [344, 169] on span "04" at bounding box center [347, 167] width 6 height 6
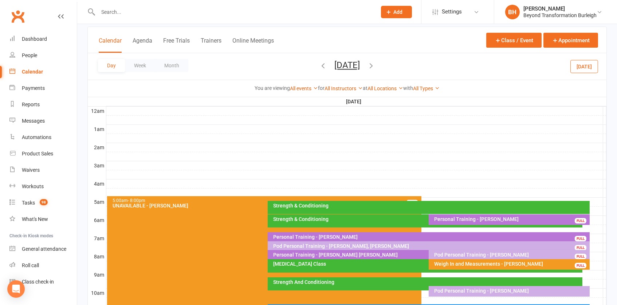
scroll to position [48, 0]
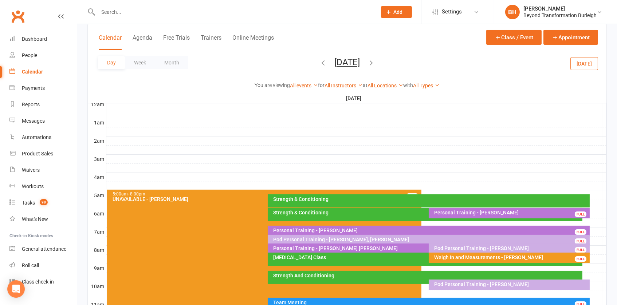
click at [334, 259] on div "[MEDICAL_DATA] Class" at bounding box center [427, 257] width 308 height 5
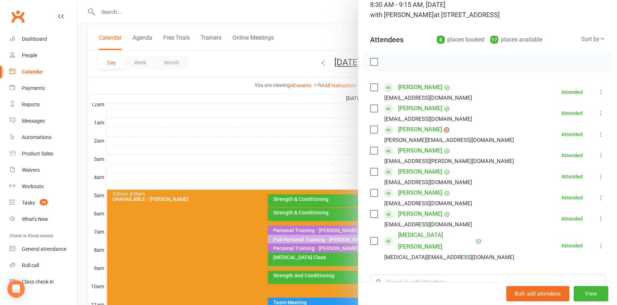
scroll to position [54, 0]
click at [423, 126] on link "[PERSON_NAME]" at bounding box center [420, 130] width 44 height 12
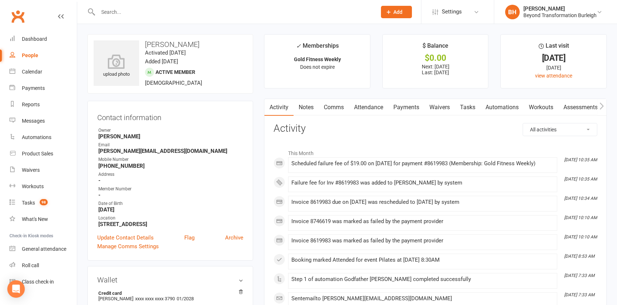
click at [415, 113] on link "Payments" at bounding box center [406, 107] width 36 height 17
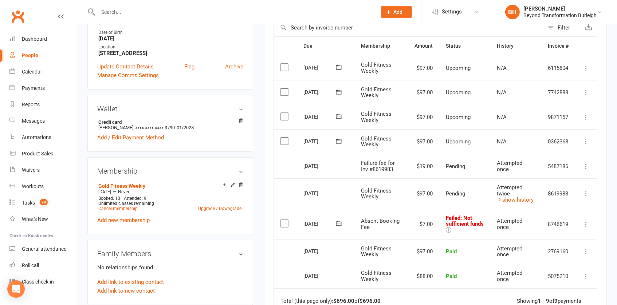
scroll to position [177, 0]
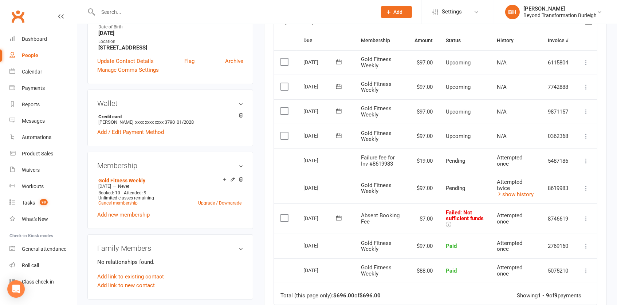
click at [587, 215] on icon at bounding box center [586, 218] width 7 height 7
click at [551, 273] on link "Skip" at bounding box center [554, 277] width 72 height 15
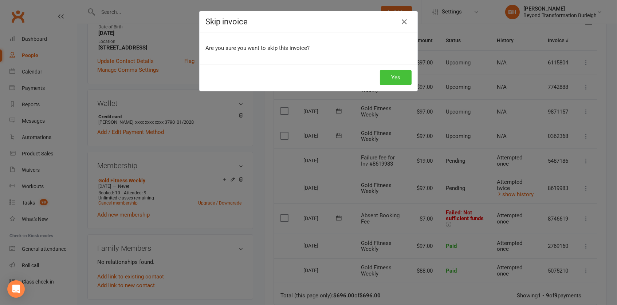
click at [394, 81] on button "Yes" at bounding box center [396, 77] width 32 height 15
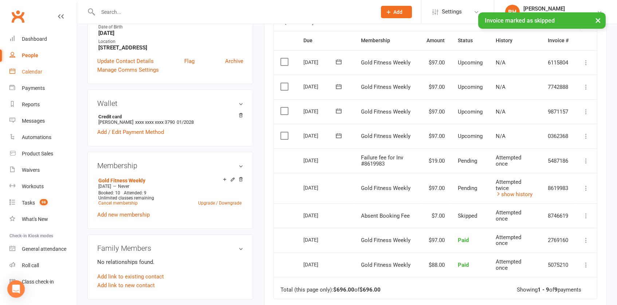
click at [36, 73] on div "Calendar" at bounding box center [32, 72] width 20 height 6
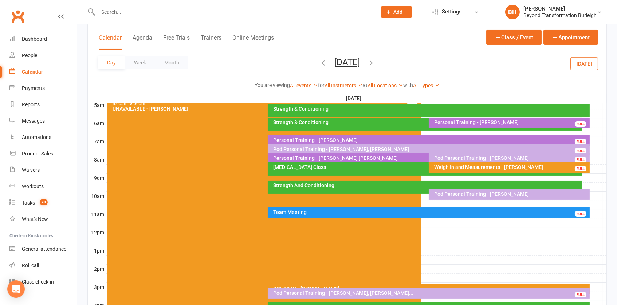
scroll to position [140, 0]
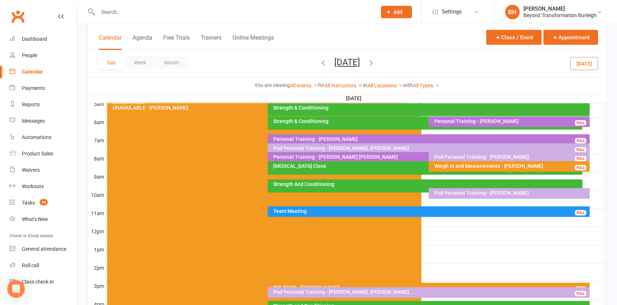
click at [352, 164] on div "[MEDICAL_DATA] Class" at bounding box center [427, 166] width 308 height 5
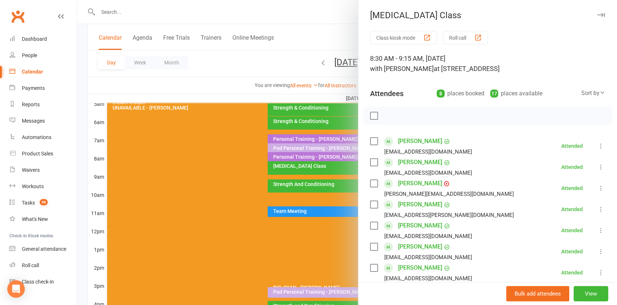
click at [310, 156] on div at bounding box center [347, 152] width 540 height 305
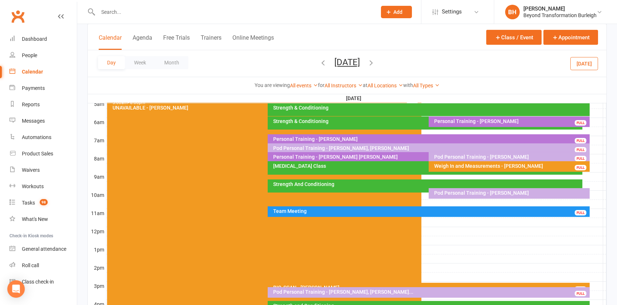
click at [360, 61] on button "[DATE]" at bounding box center [347, 62] width 26 height 10
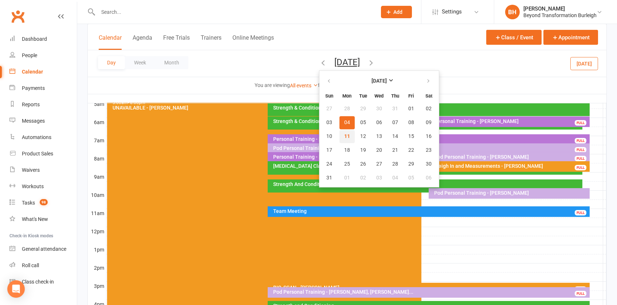
click at [340, 132] on button "11" at bounding box center [347, 136] width 15 height 13
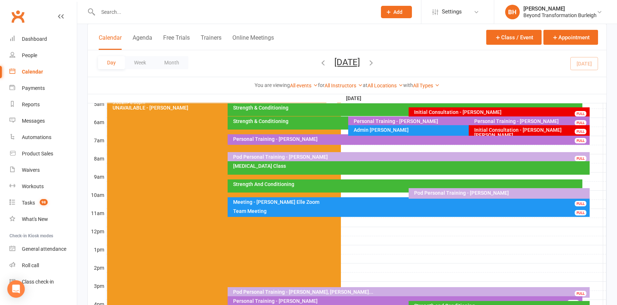
scroll to position [156, 0]
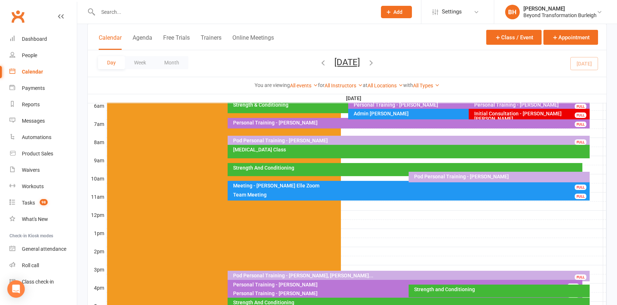
click at [356, 150] on div "[MEDICAL_DATA] Class" at bounding box center [411, 149] width 356 height 5
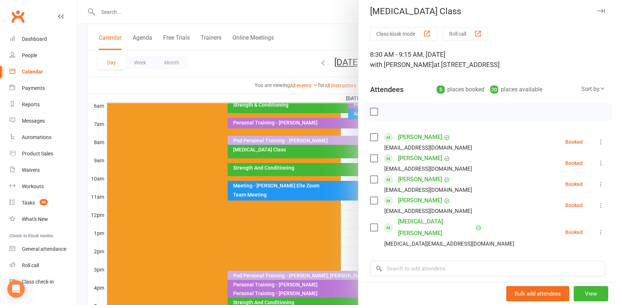
scroll to position [5, 0]
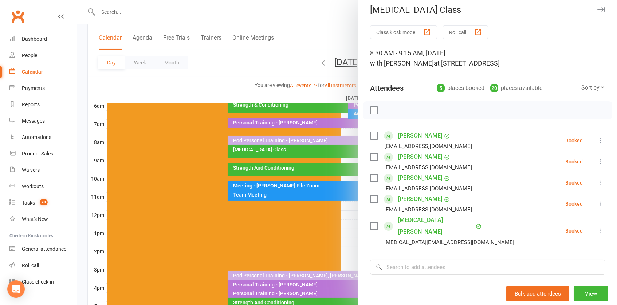
click at [278, 177] on div at bounding box center [347, 152] width 540 height 305
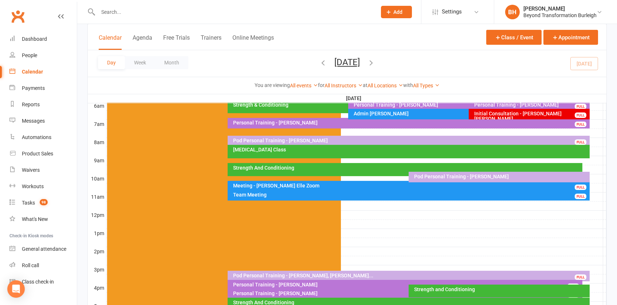
click at [331, 172] on div "Strength And Conditioning" at bounding box center [405, 169] width 355 height 13
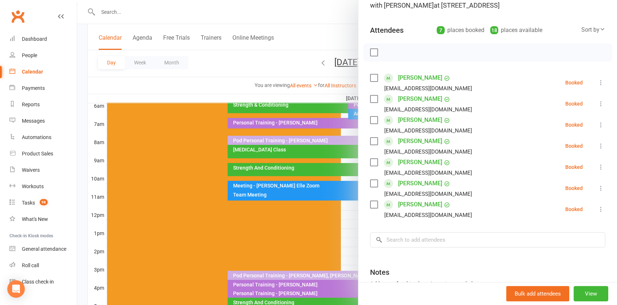
scroll to position [63, 0]
click at [294, 157] on div at bounding box center [347, 152] width 540 height 305
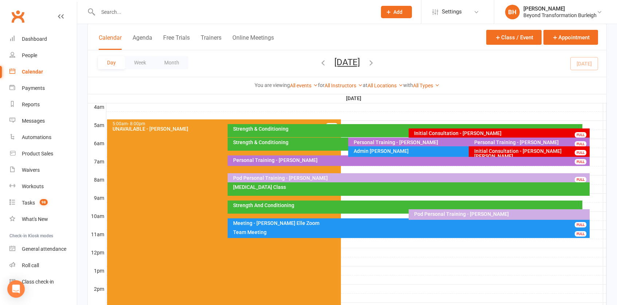
scroll to position [117, 0]
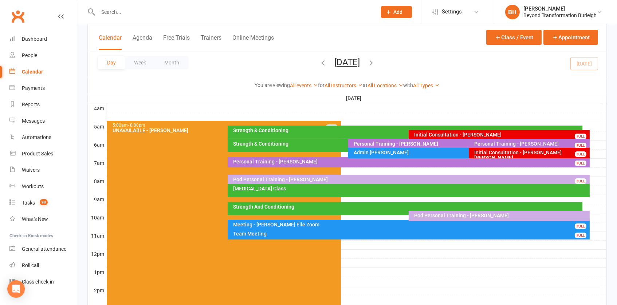
click at [375, 61] on icon "button" at bounding box center [371, 63] width 8 height 8
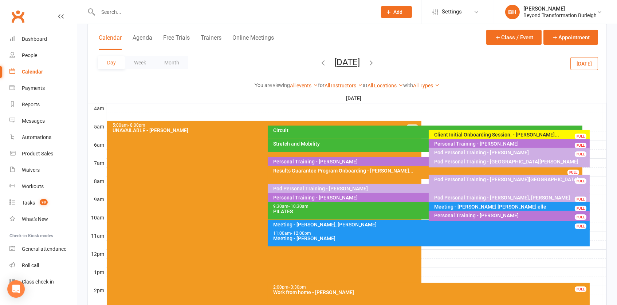
click at [475, 133] on div "Client Initial Onboarding Session. - [PERSON_NAME]..." at bounding box center [511, 134] width 154 height 5
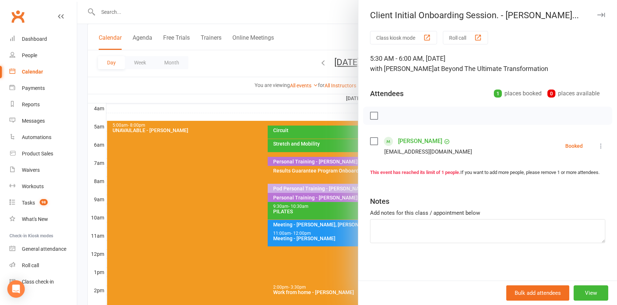
click at [333, 99] on div at bounding box center [347, 152] width 540 height 305
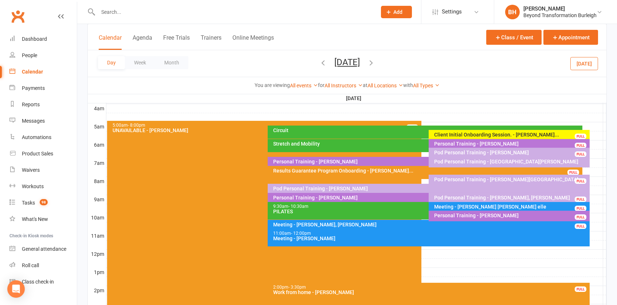
click at [334, 62] on button "[DATE]" at bounding box center [347, 62] width 26 height 10
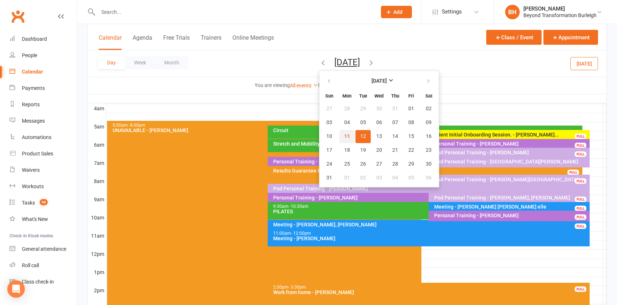
click at [344, 138] on span "11" at bounding box center [347, 137] width 6 height 6
